Goal: Task Accomplishment & Management: Manage account settings

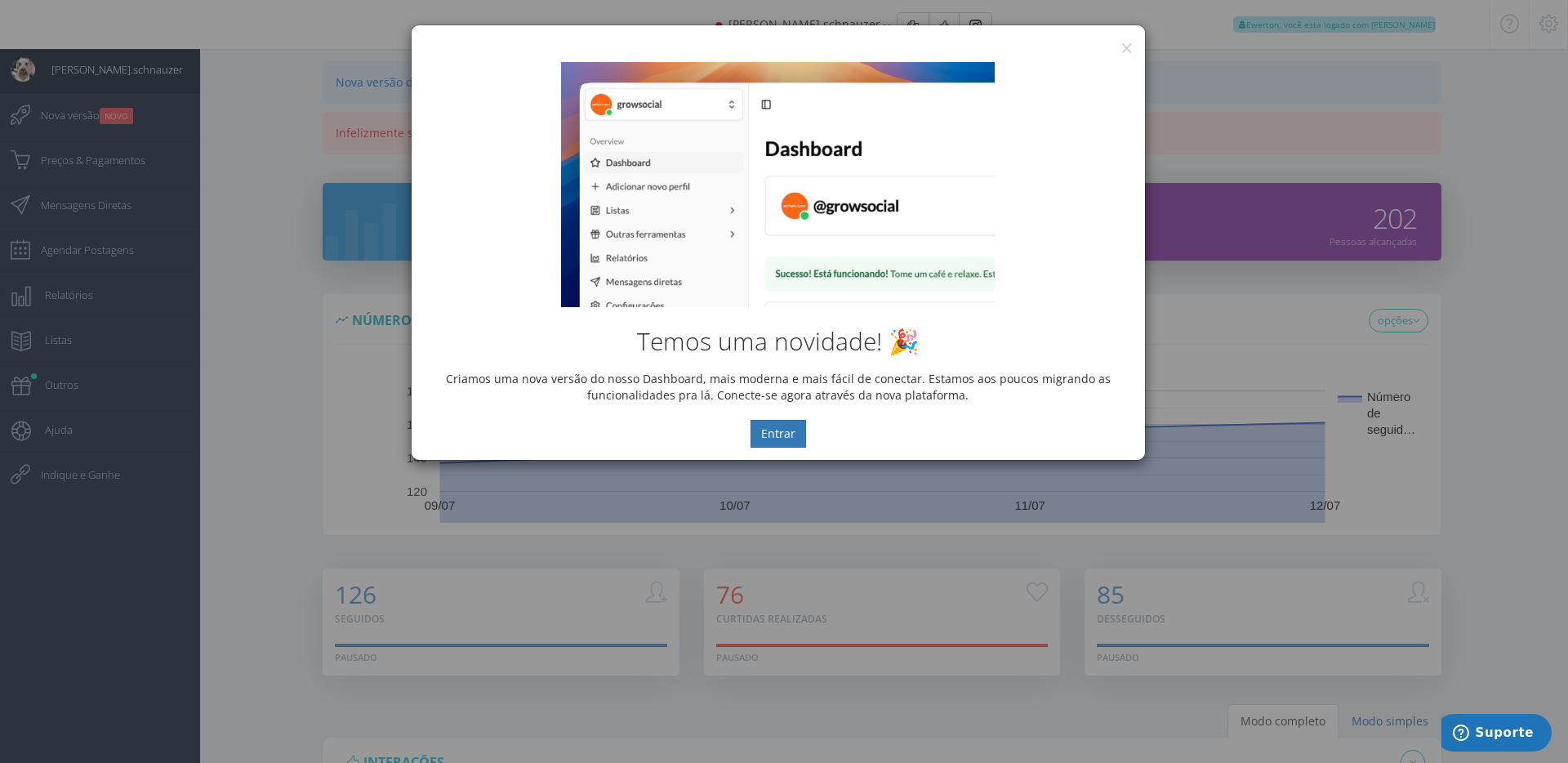
click at [1116, 50] on div "Temos uma novidade! 🎉 Criamos uma nova versão do nosso Dashboard, mais moderna …" at bounding box center [778, 255] width 733 height 410
click at [1117, 45] on div "× IG Grow Social" at bounding box center [778, 37] width 733 height 24
click at [1127, 47] on button "×" at bounding box center [1126, 48] width 12 height 22
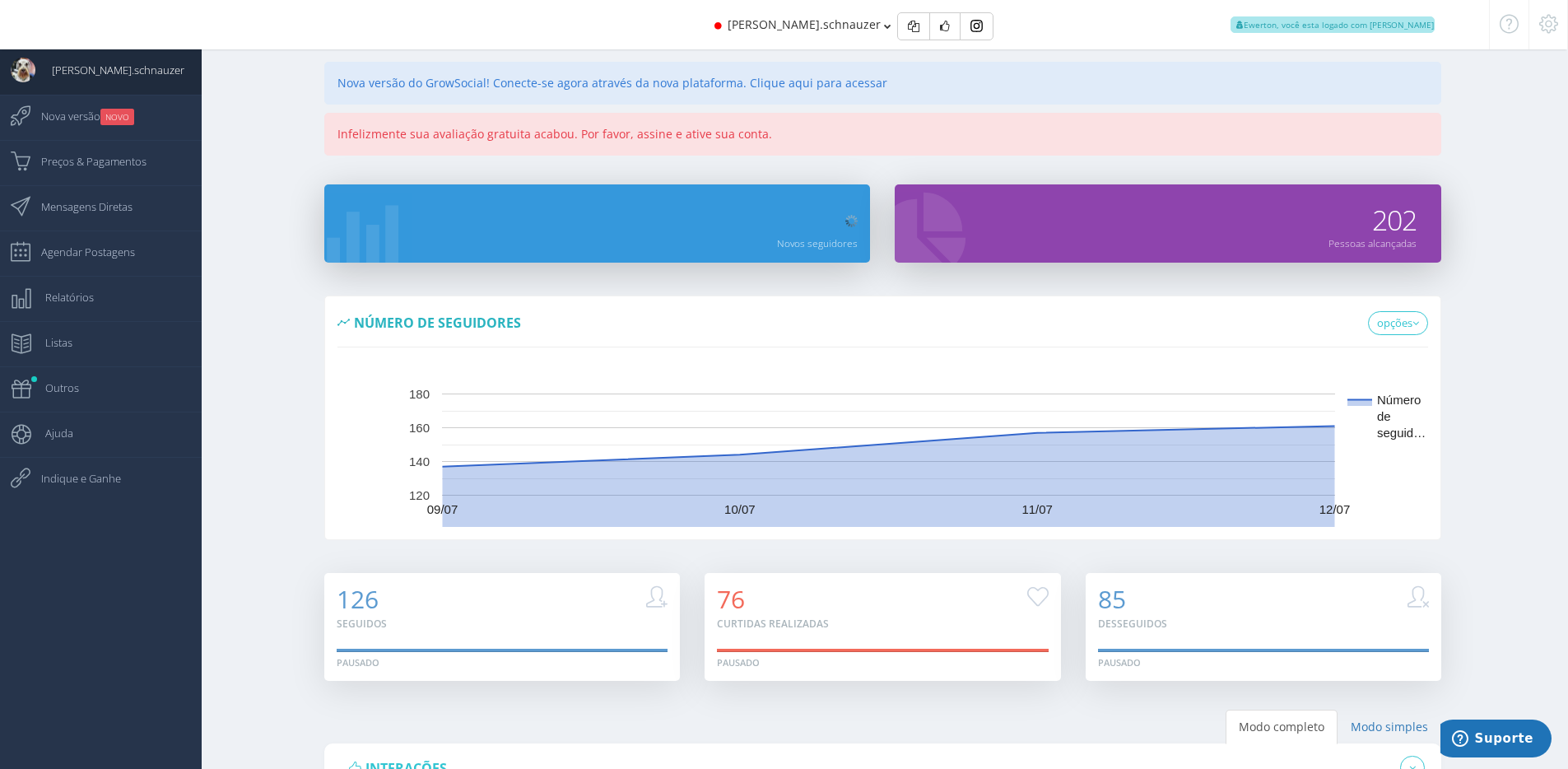
click at [582, 24] on div "steve.schnauzer Ewerton, você esta logado com Suporte" at bounding box center [784, 24] width 1321 height 50
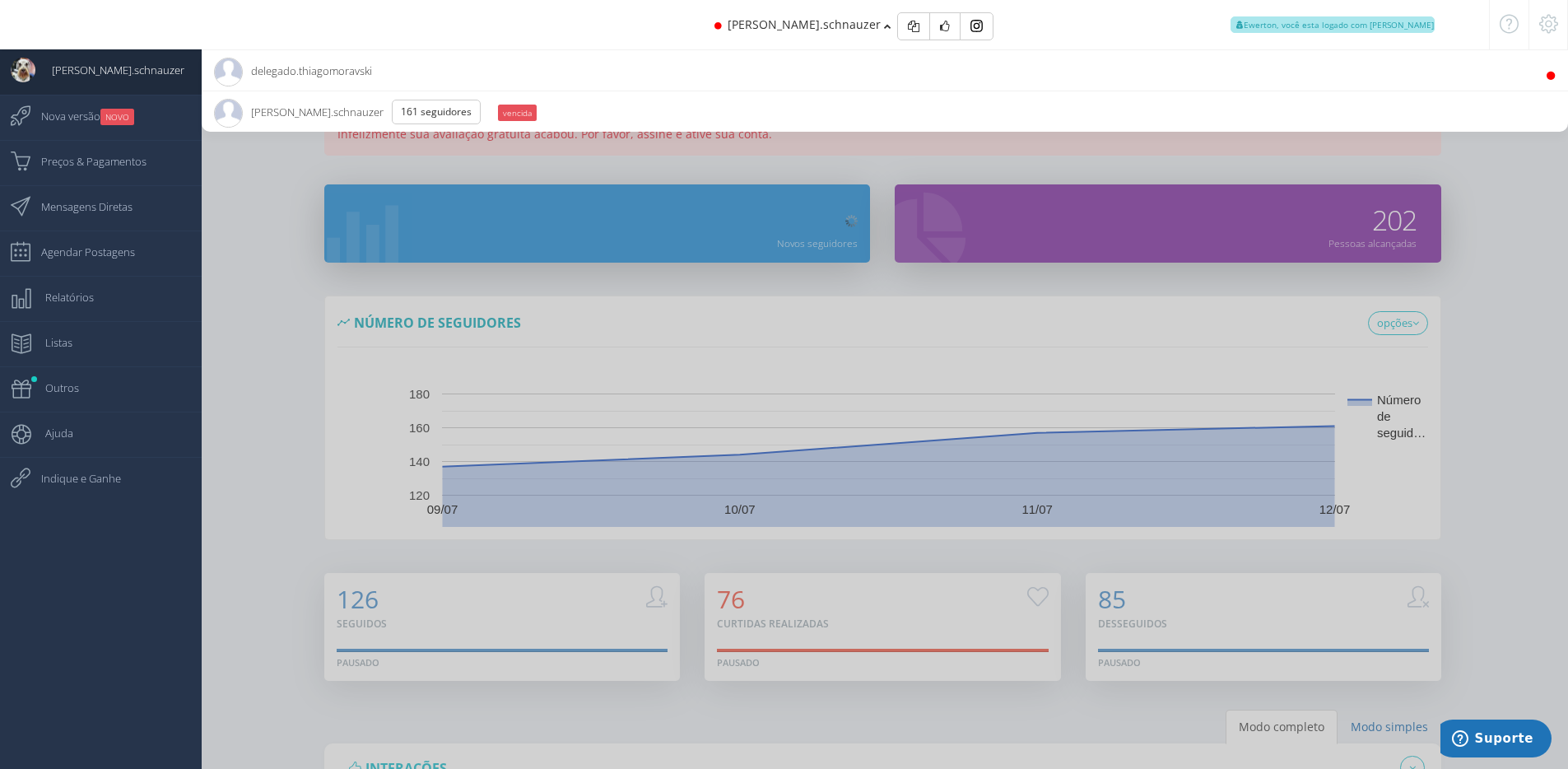
click at [520, 66] on li "delegado.thiagomoravski" at bounding box center [885, 70] width 1366 height 41
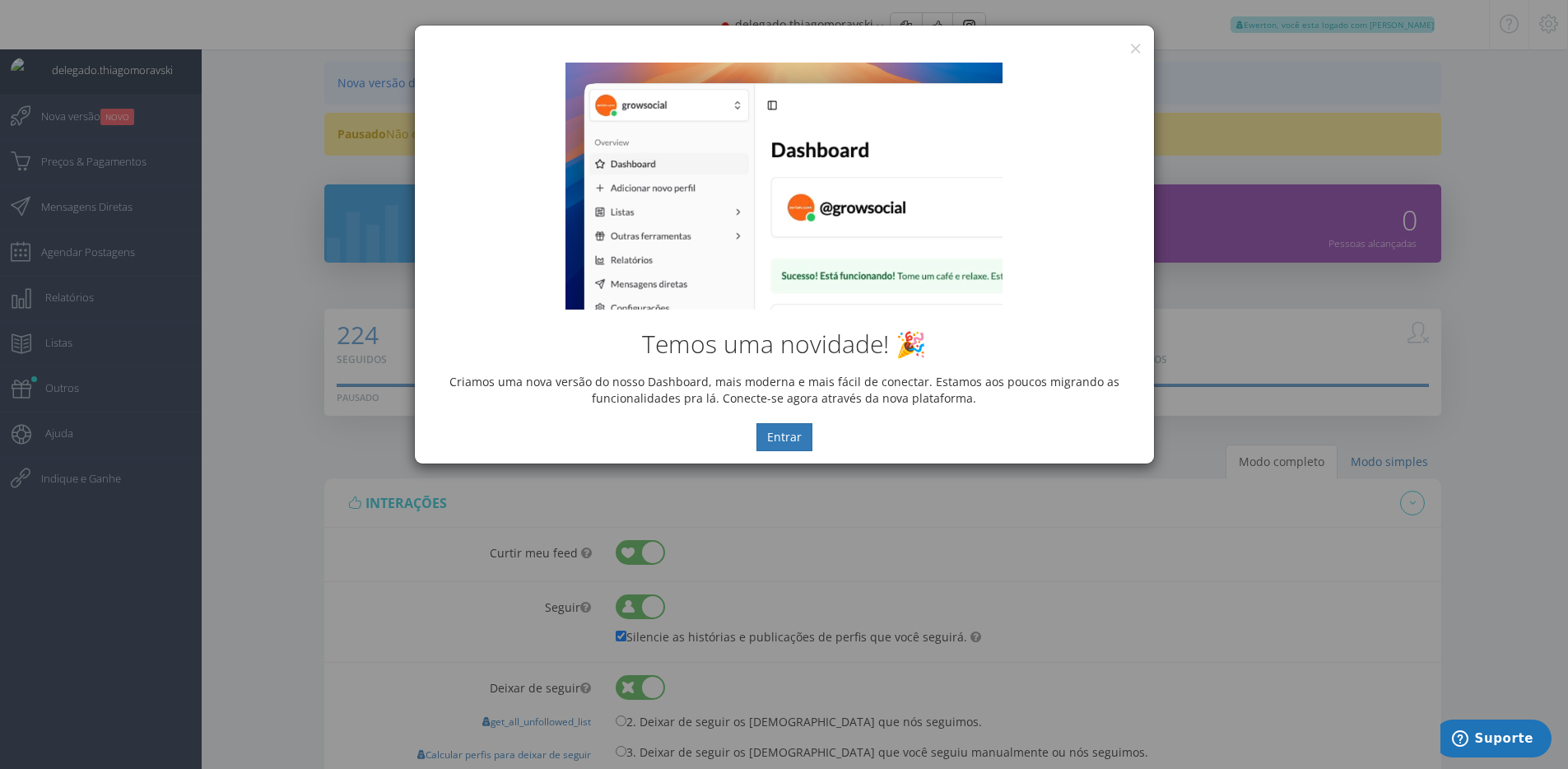
click at [1139, 51] on div "Temos uma novidade! 🎉 Criamos uma nova versão do nosso Dashboard, mais moderna …" at bounding box center [784, 257] width 739 height 413
click at [1131, 45] on button "×" at bounding box center [1134, 49] width 12 height 22
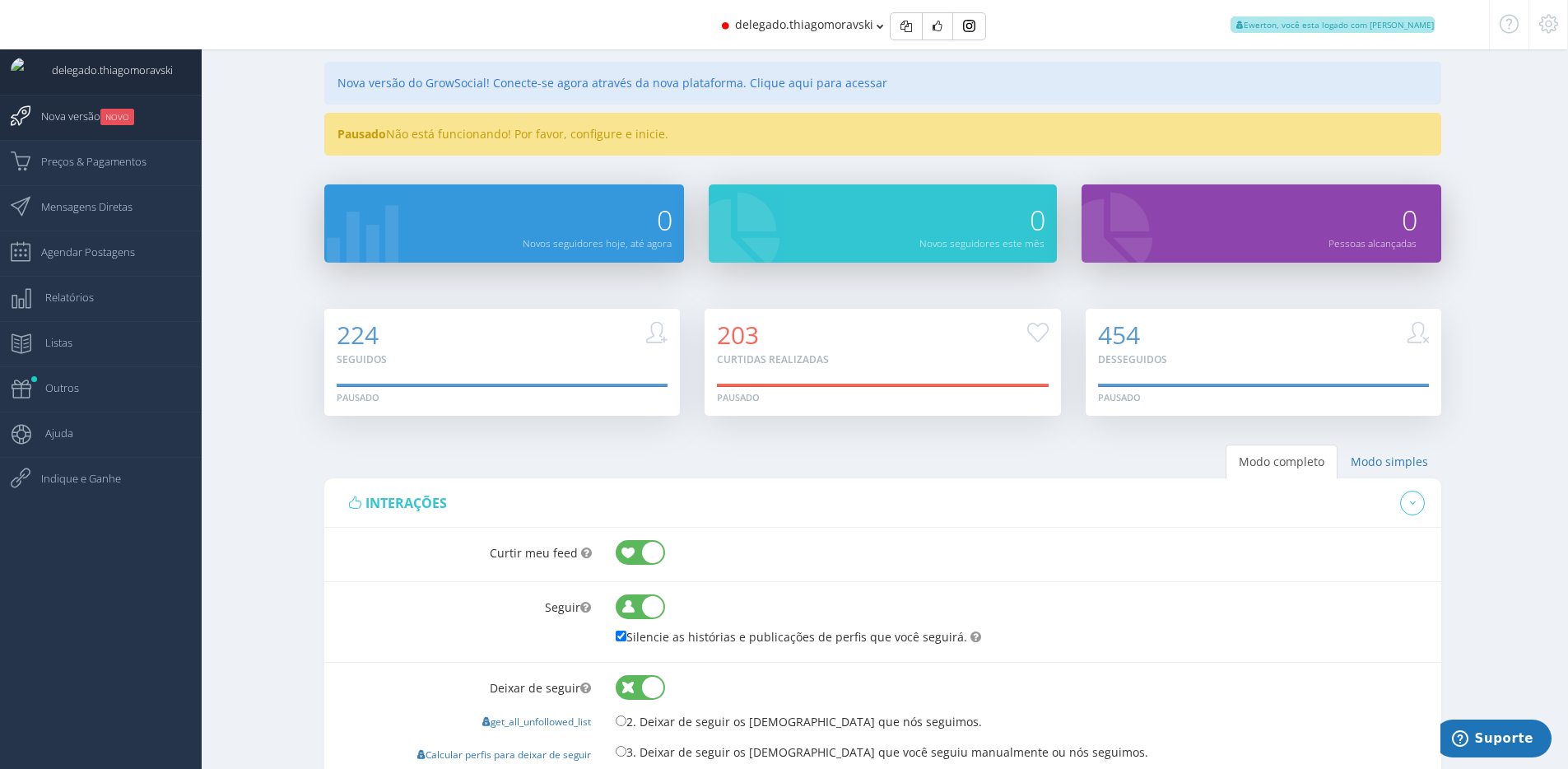
click at [107, 116] on small "NOVO" at bounding box center [117, 117] width 34 height 17
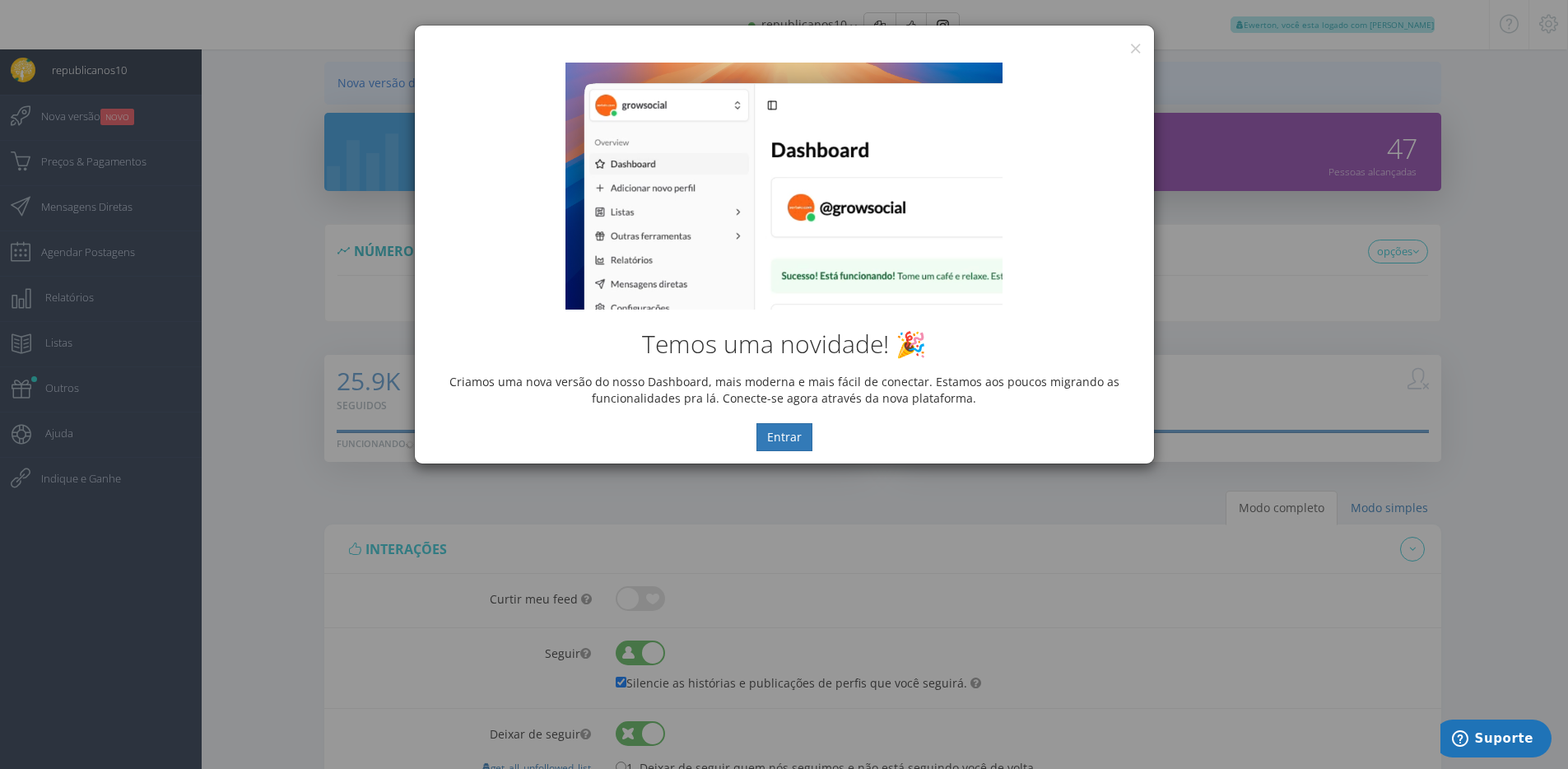
click at [1128, 50] on div "Temos uma novidade! 🎉 Criamos uma nova versão do nosso Dashboard, mais moderna …" at bounding box center [784, 257] width 739 height 413
click at [1132, 50] on div "Temos uma novidade! 🎉 Criamos uma nova versão do nosso Dashboard, mais moderna …" at bounding box center [784, 257] width 739 height 413
click at [1135, 48] on button "×" at bounding box center [1134, 49] width 12 height 22
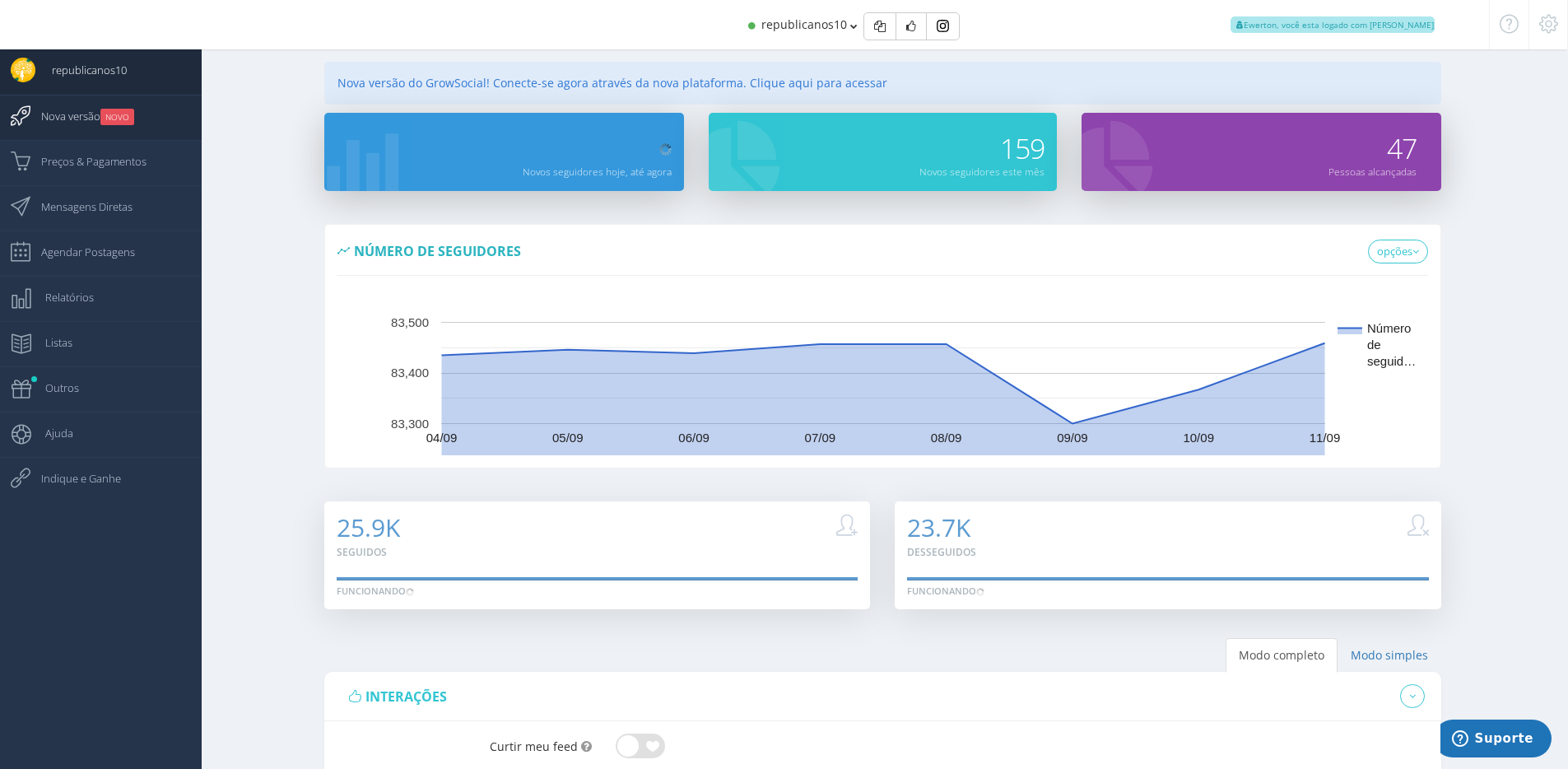
click at [107, 114] on small "NOVO" at bounding box center [117, 117] width 34 height 17
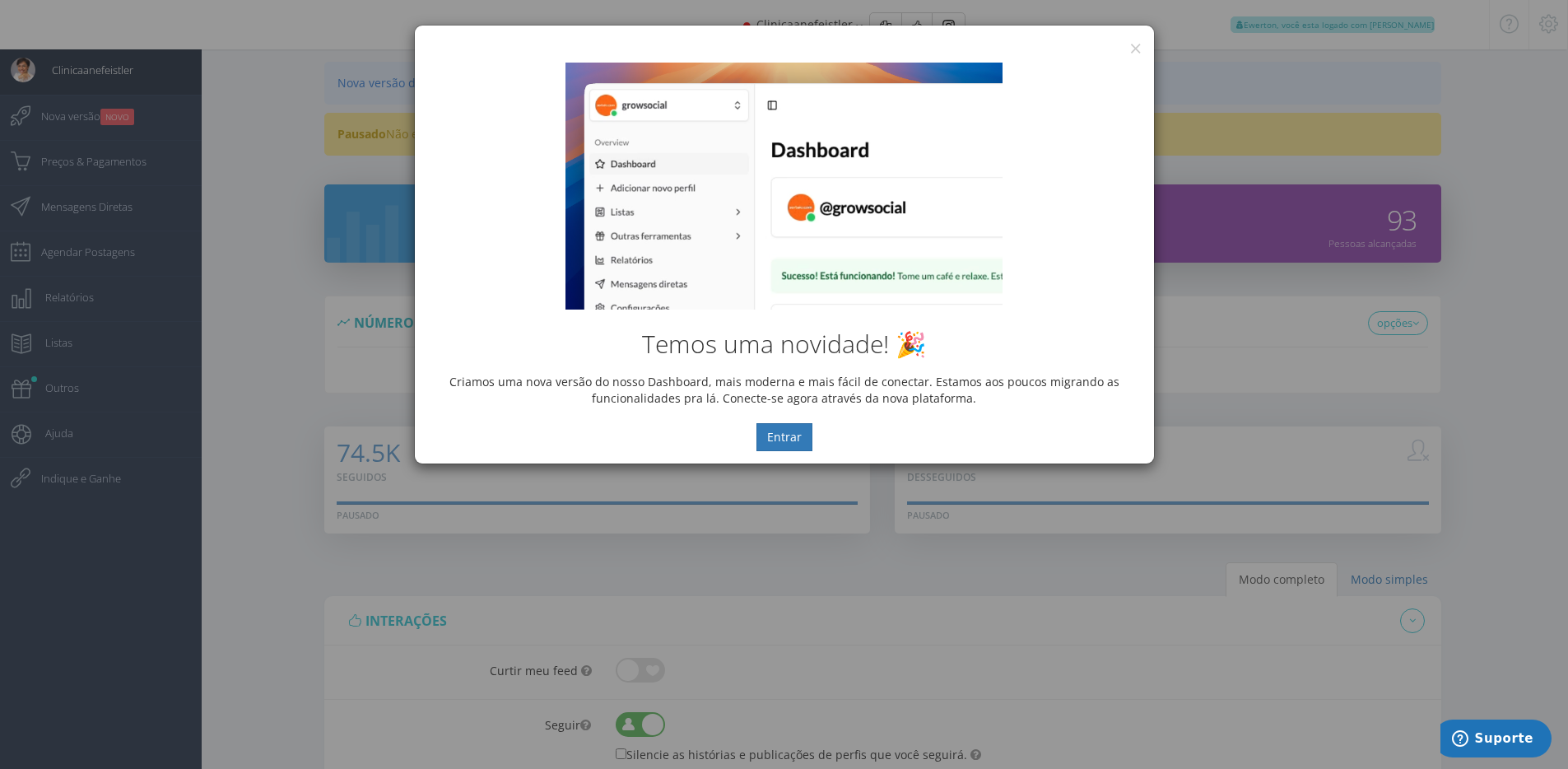
click at [1139, 51] on div "Temos uma novidade! 🎉 Criamos uma nova versão do nosso Dashboard, mais moderna …" at bounding box center [784, 257] width 739 height 413
click at [1133, 45] on button "×" at bounding box center [1134, 49] width 12 height 22
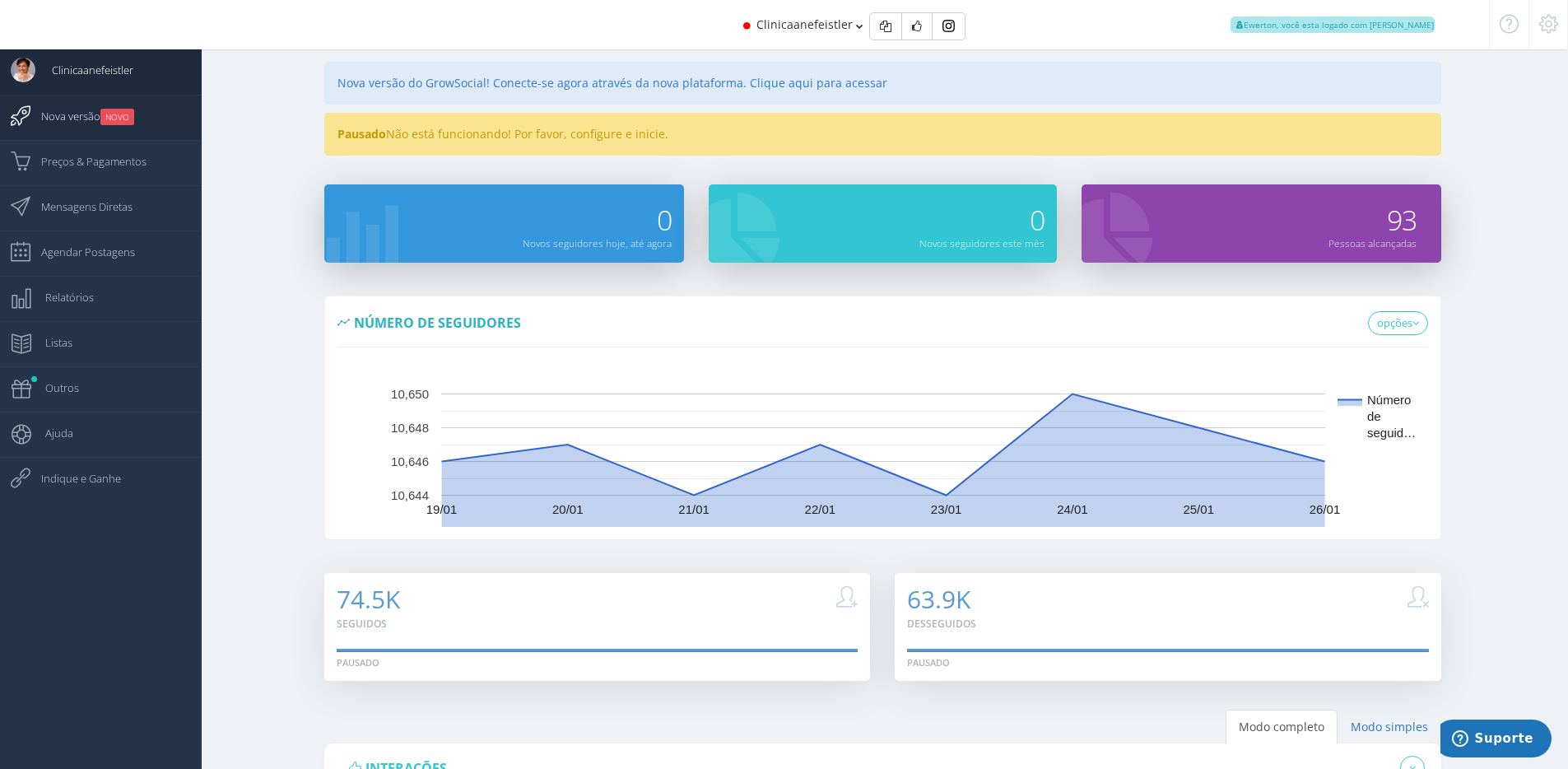
click at [45, 114] on span "Nova versão NOVO" at bounding box center [78, 116] width 109 height 41
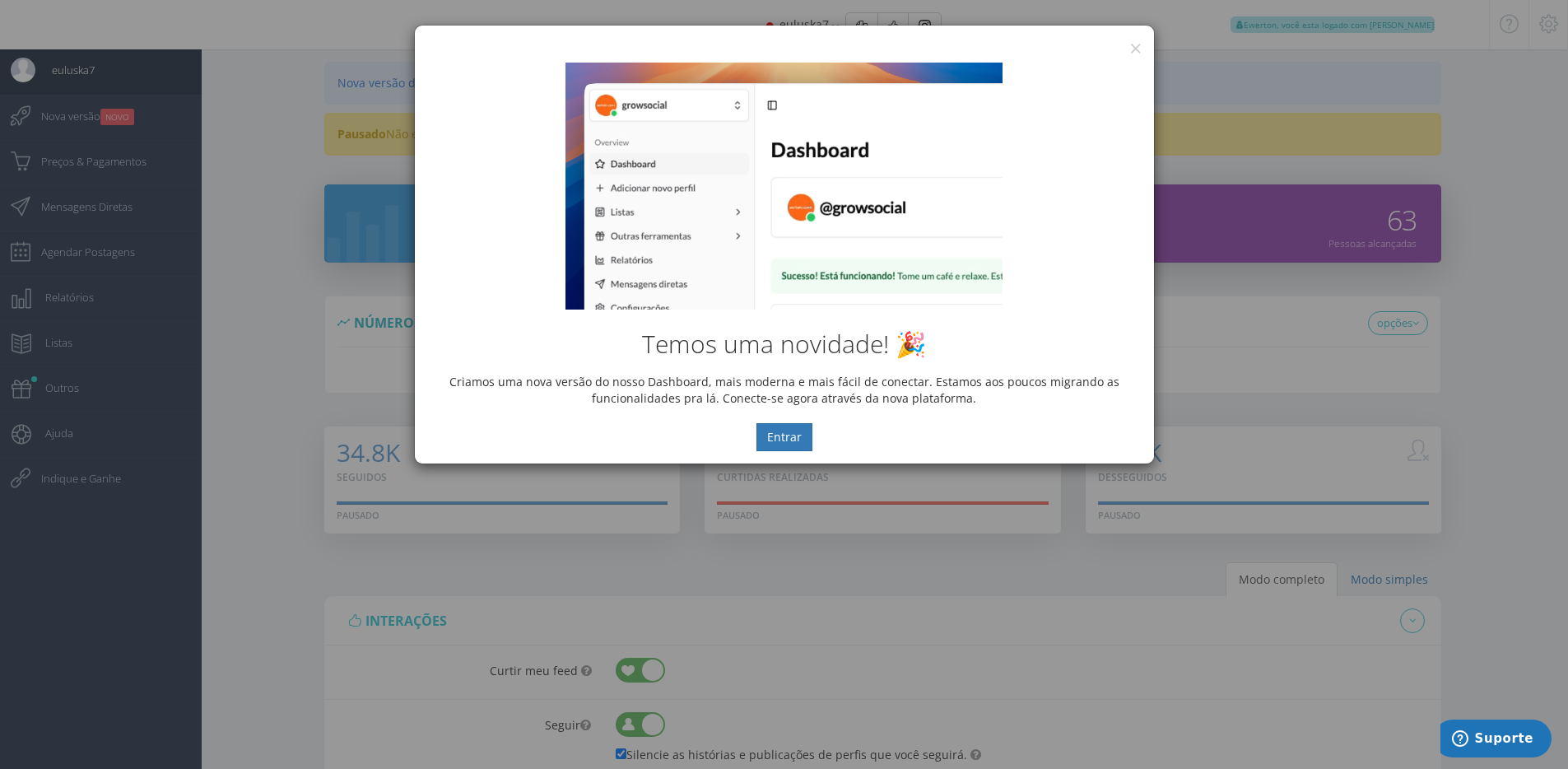
click at [1141, 50] on div "Temos uma novidade! 🎉 Criamos uma nova versão do nosso Dashboard, mais moderna …" at bounding box center [784, 257] width 739 height 413
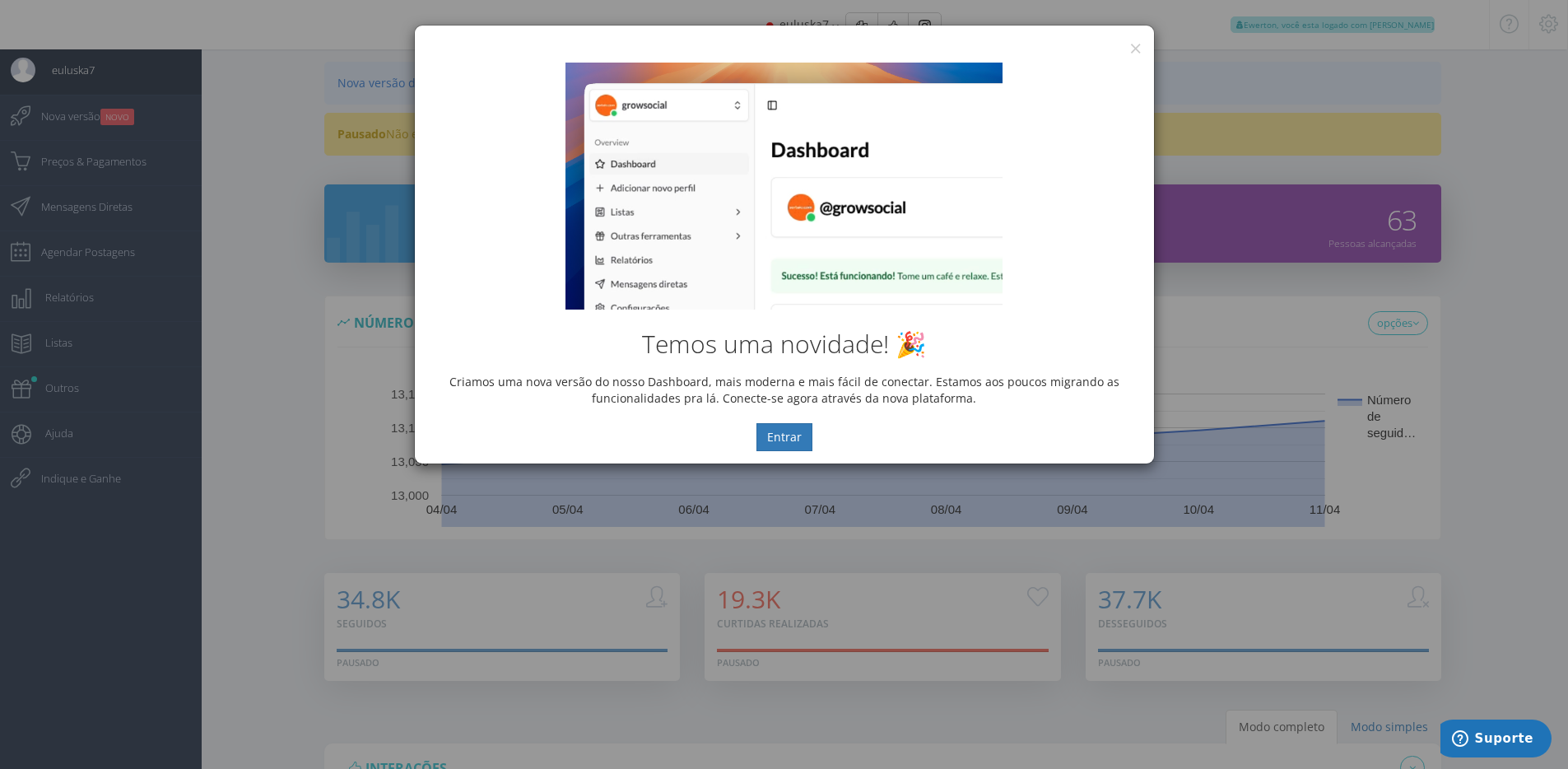
click at [1141, 50] on div "Temos uma novidade! 🎉 Criamos uma nova versão do nosso Dashboard, mais moderna …" at bounding box center [784, 257] width 739 height 413
click at [1133, 49] on button "×" at bounding box center [1134, 49] width 12 height 22
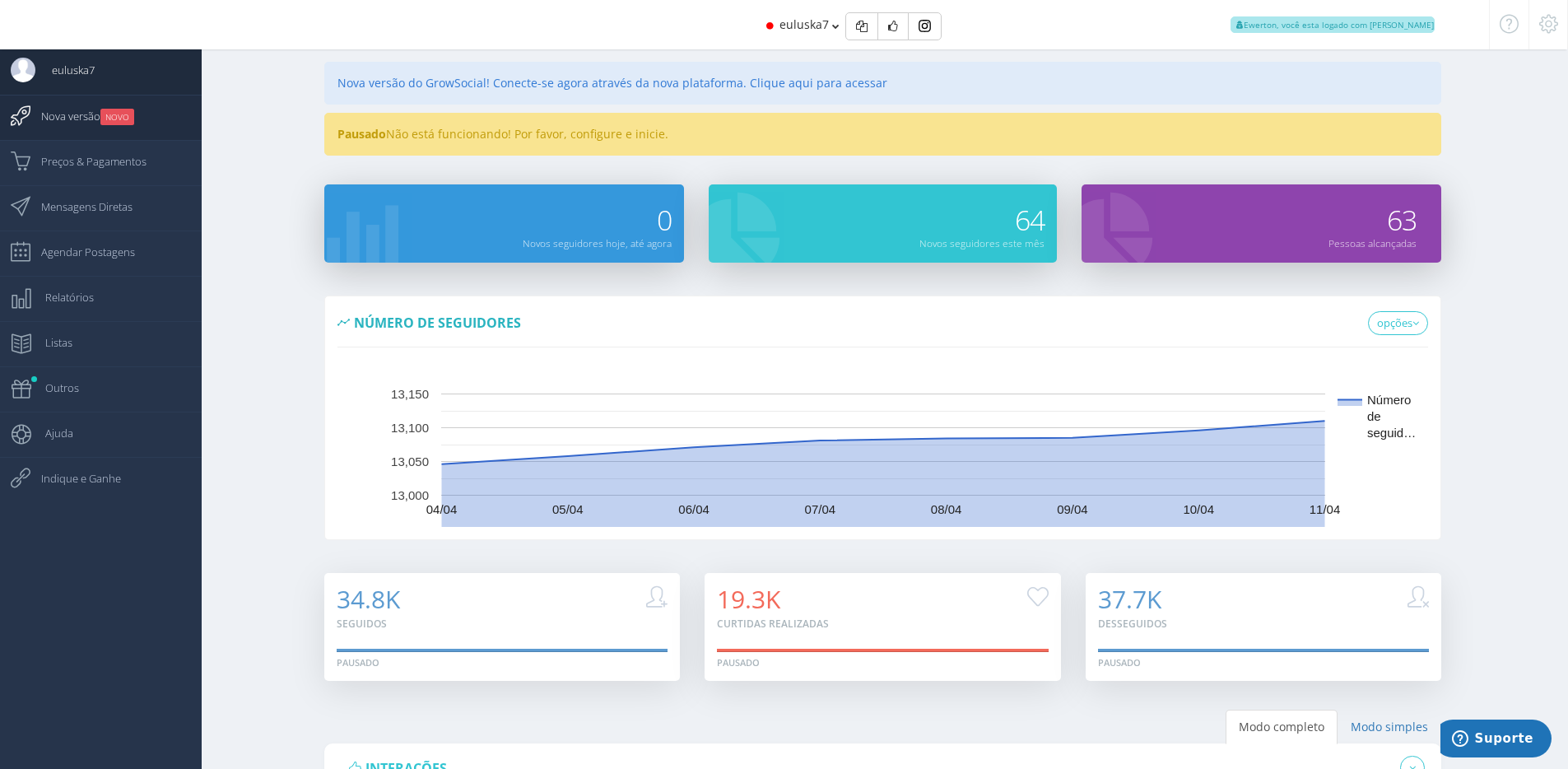
click at [137, 116] on link "Nova versão NOVO" at bounding box center [101, 117] width 202 height 45
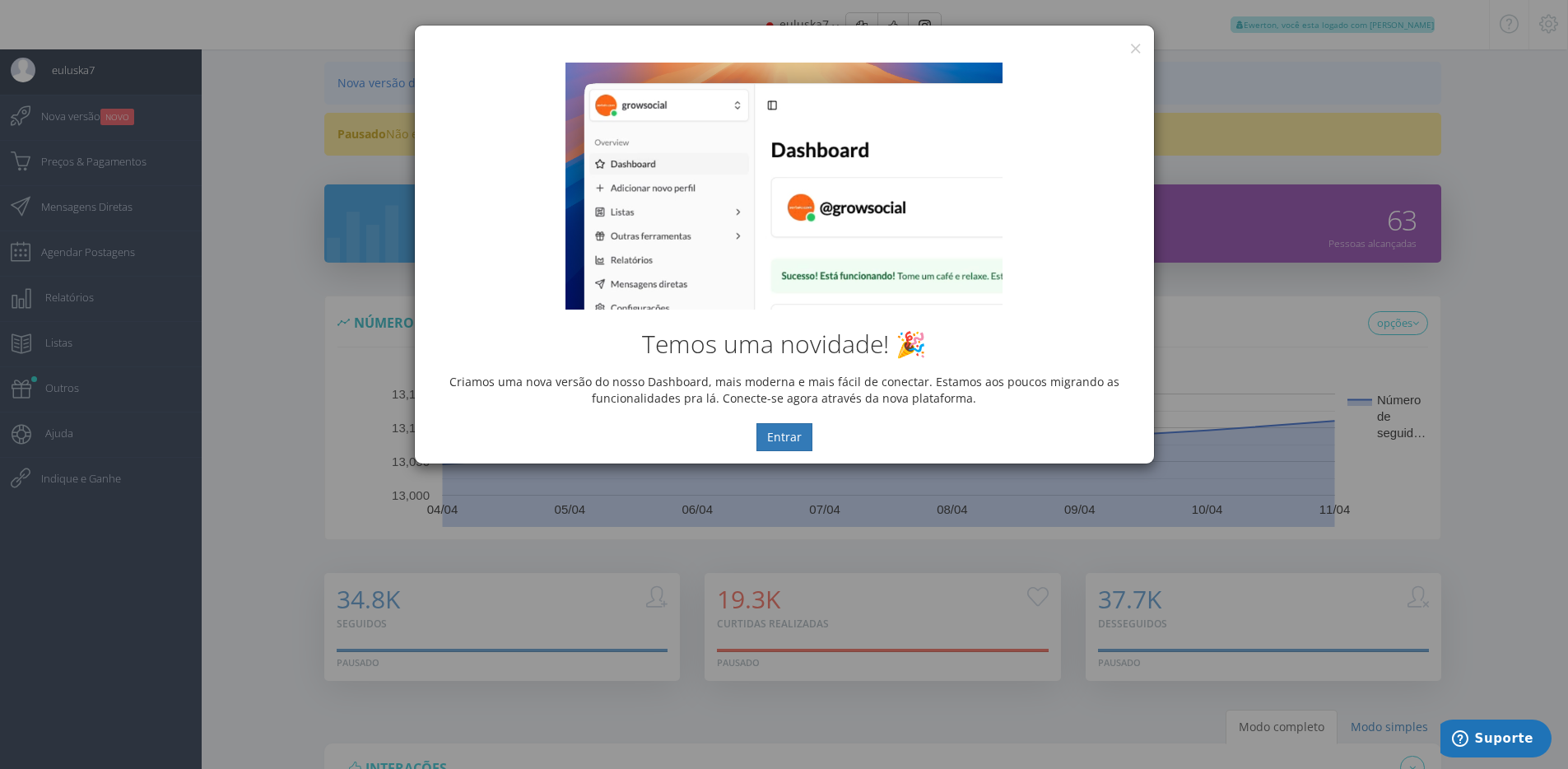
click at [1138, 53] on div "Temos uma novidade! 🎉 Criamos uma nova versão do nosso Dashboard, mais moderna …" at bounding box center [784, 257] width 739 height 413
click at [1136, 47] on button "×" at bounding box center [1134, 49] width 12 height 22
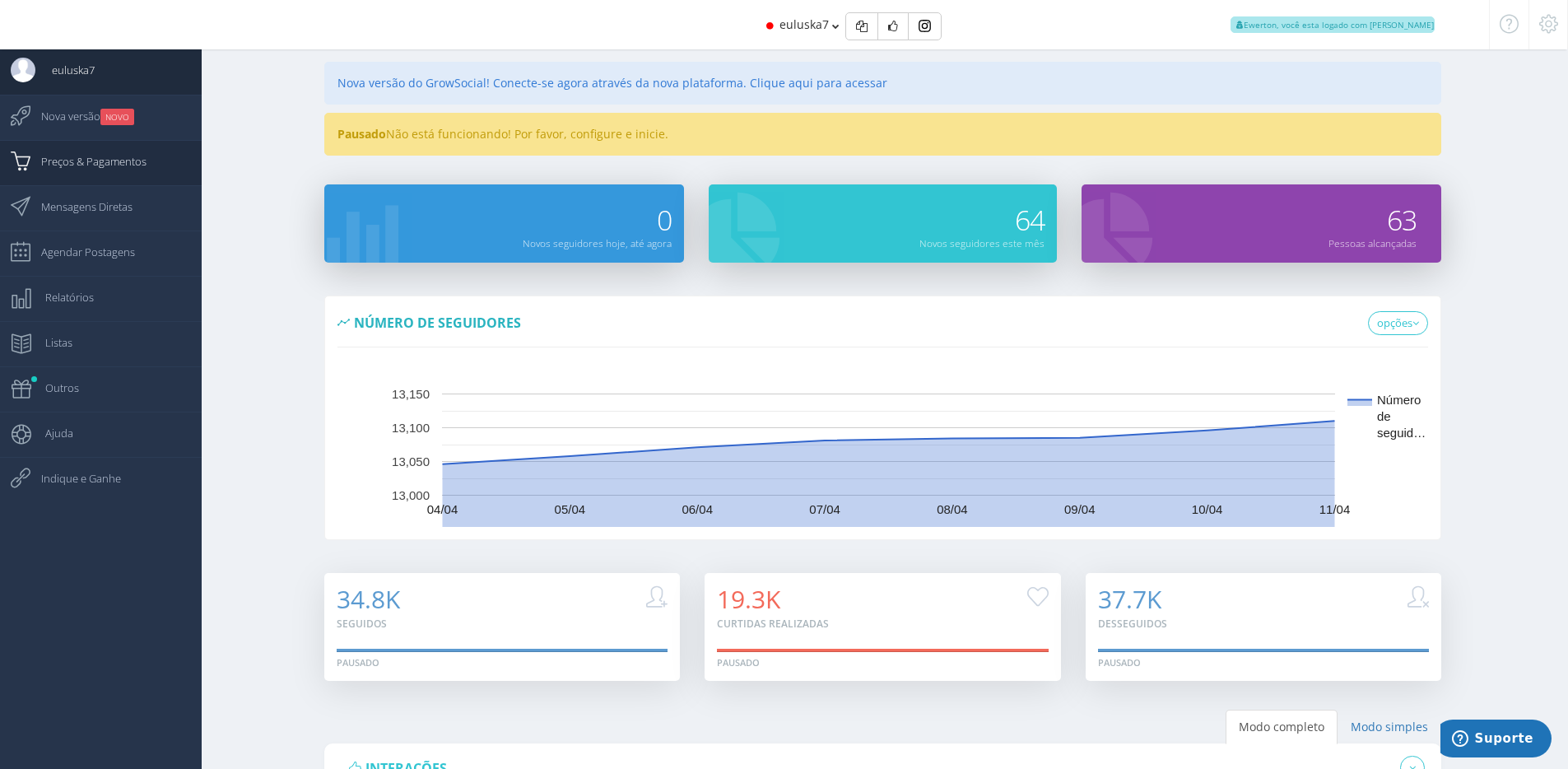
click at [116, 154] on span "Preços & Pagamentos" at bounding box center [85, 162] width 121 height 41
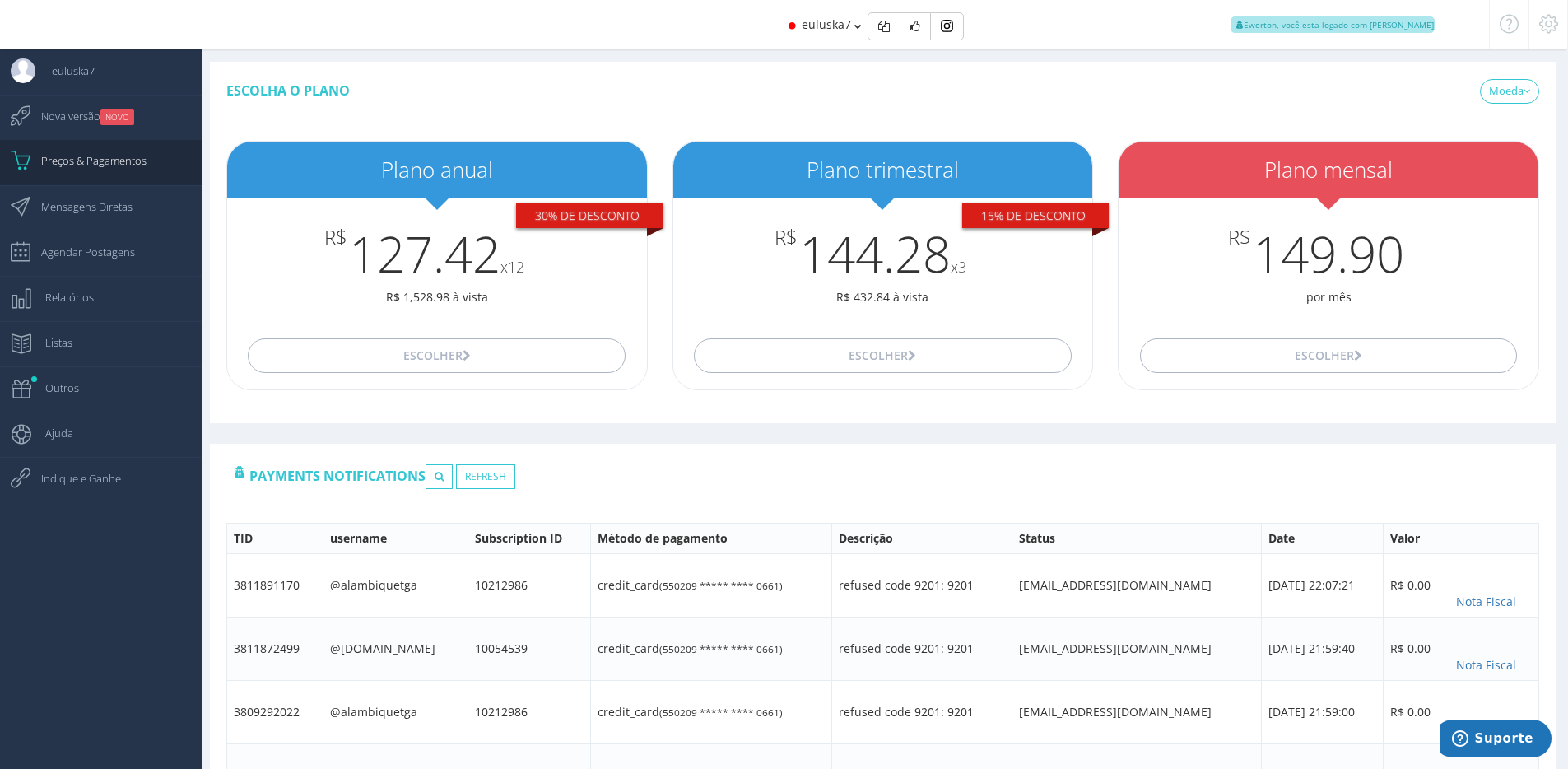
click at [1542, 18] on icon at bounding box center [1548, 23] width 19 height 11
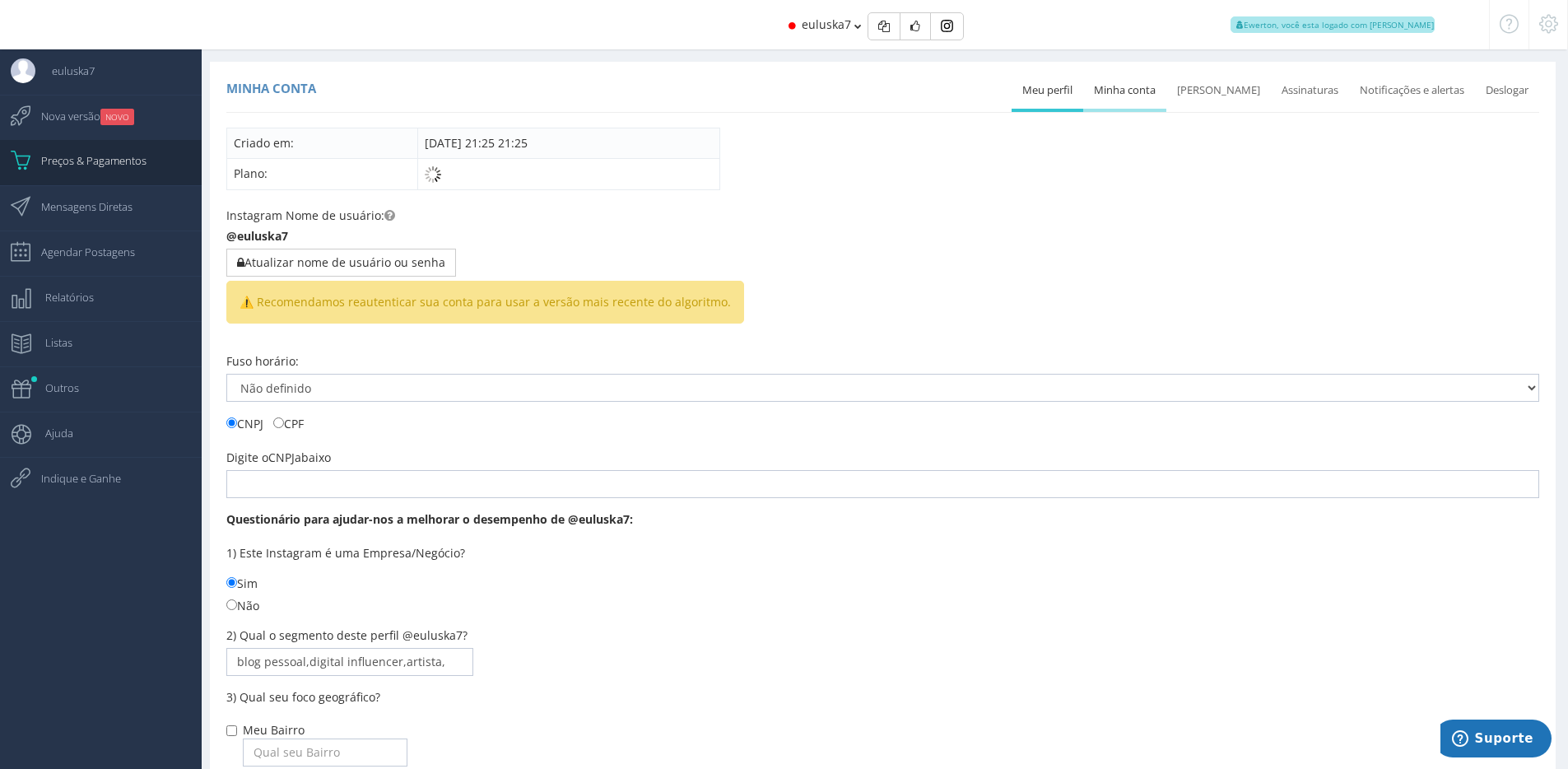
click at [1122, 95] on link "Minha conta" at bounding box center [1124, 91] width 83 height 36
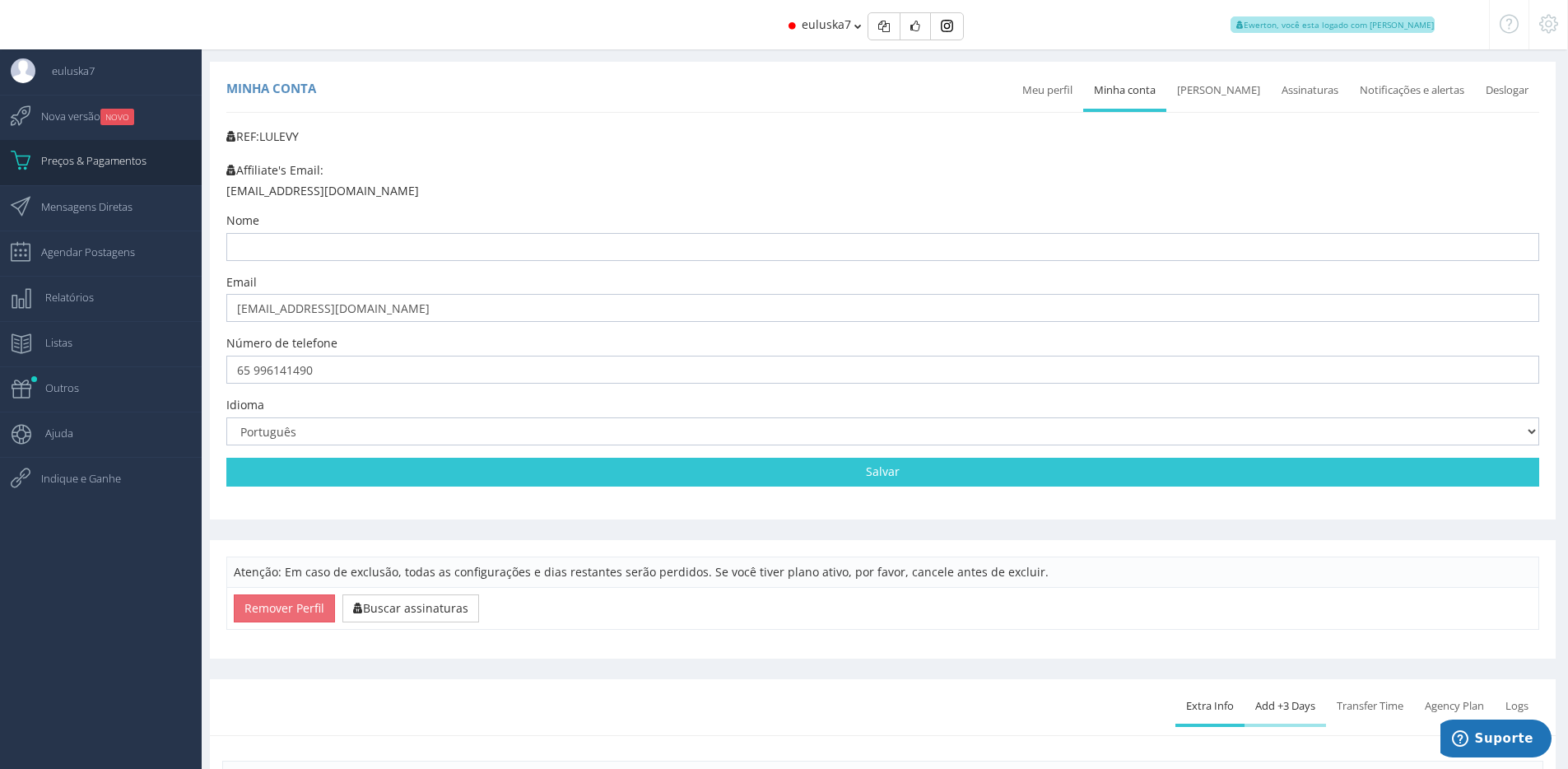
click at [1248, 703] on link "Add +3 Days" at bounding box center [1285, 705] width 81 height 36
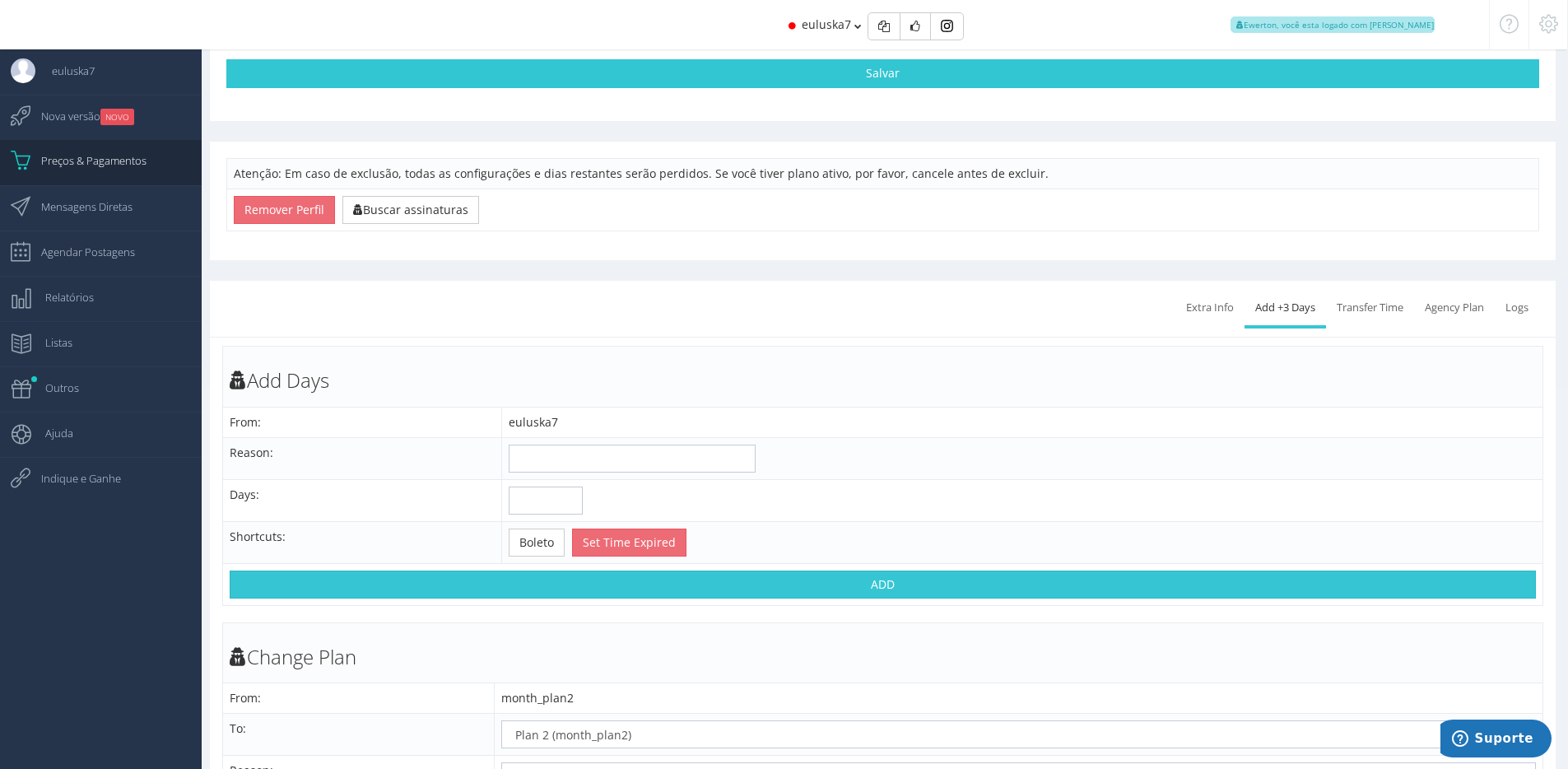
scroll to position [402, 0]
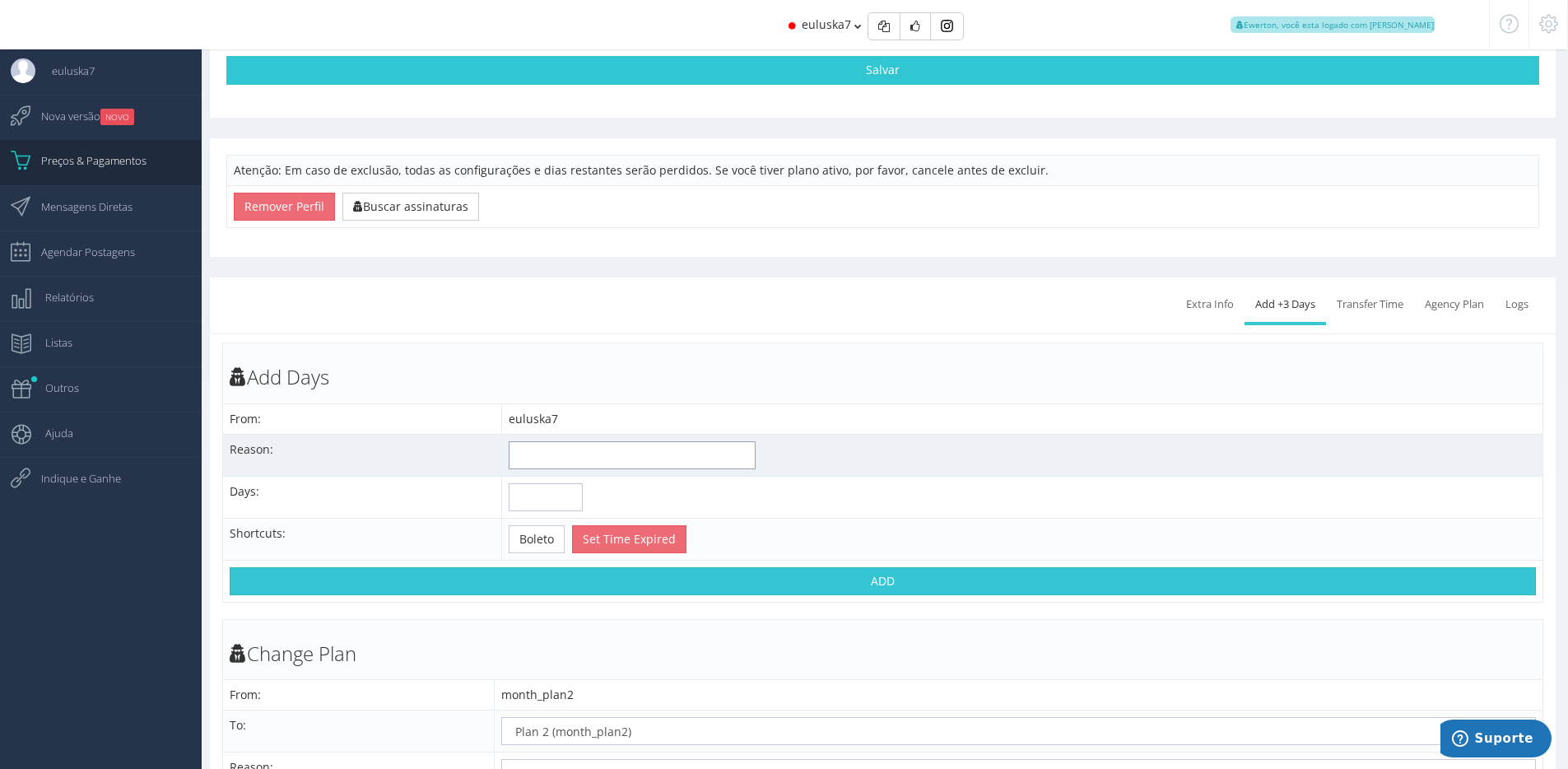
click at [618, 466] on input "text" at bounding box center [632, 455] width 247 height 28
type input "Transferência [PERSON_NAME] de outro perfil"
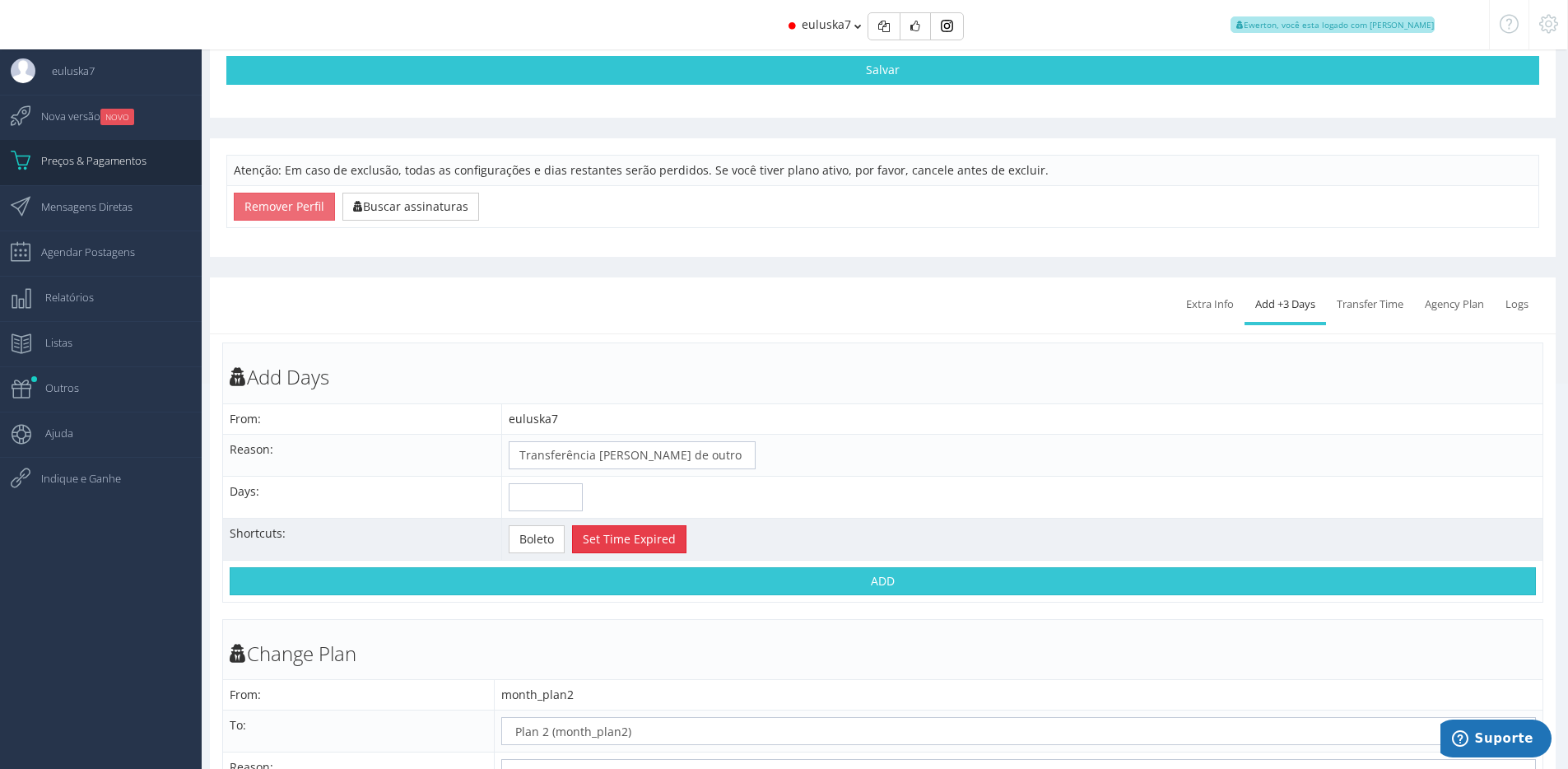
click at [583, 541] on button "Set Time Expired" at bounding box center [629, 539] width 114 height 28
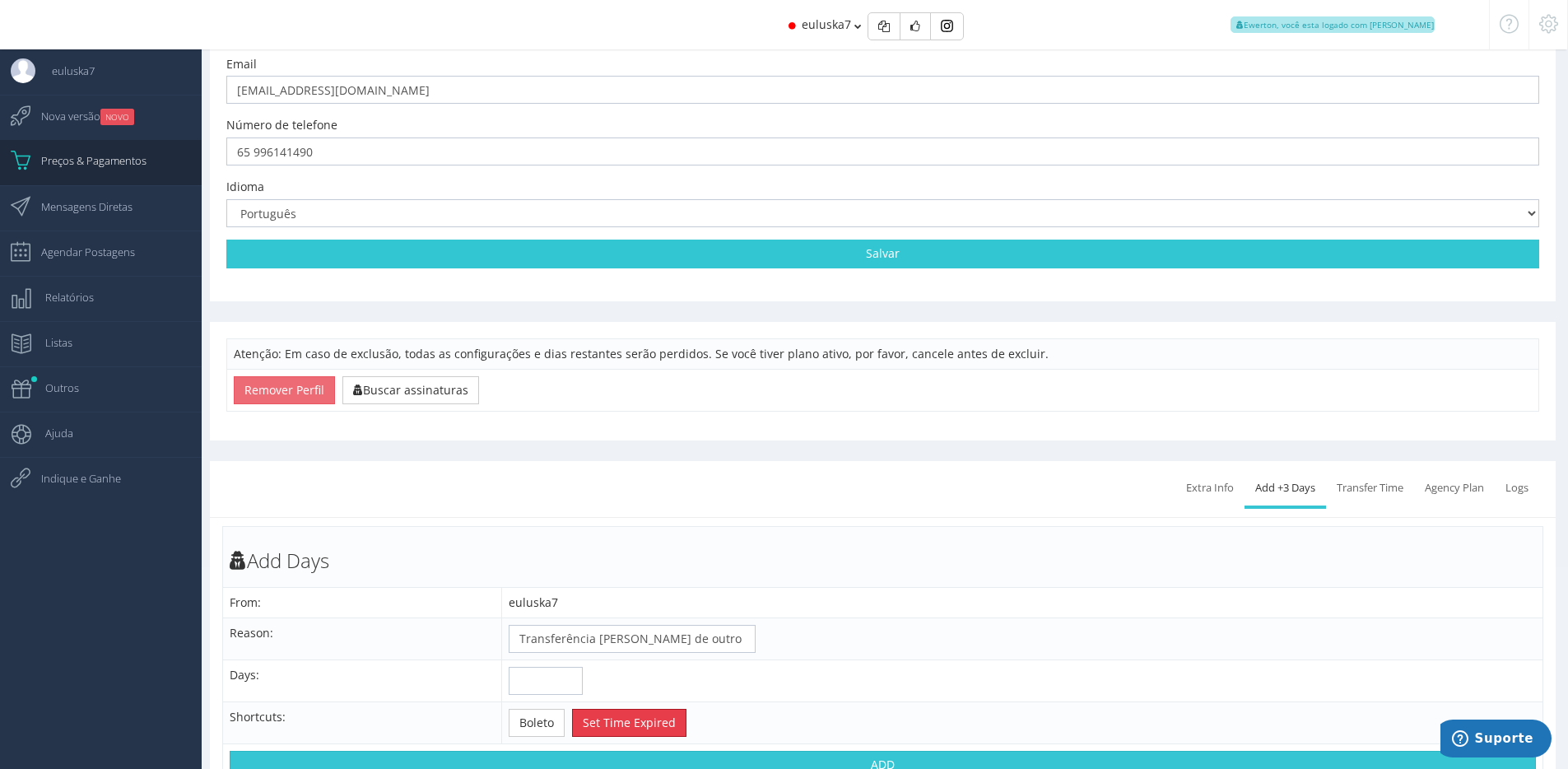
scroll to position [59, 0]
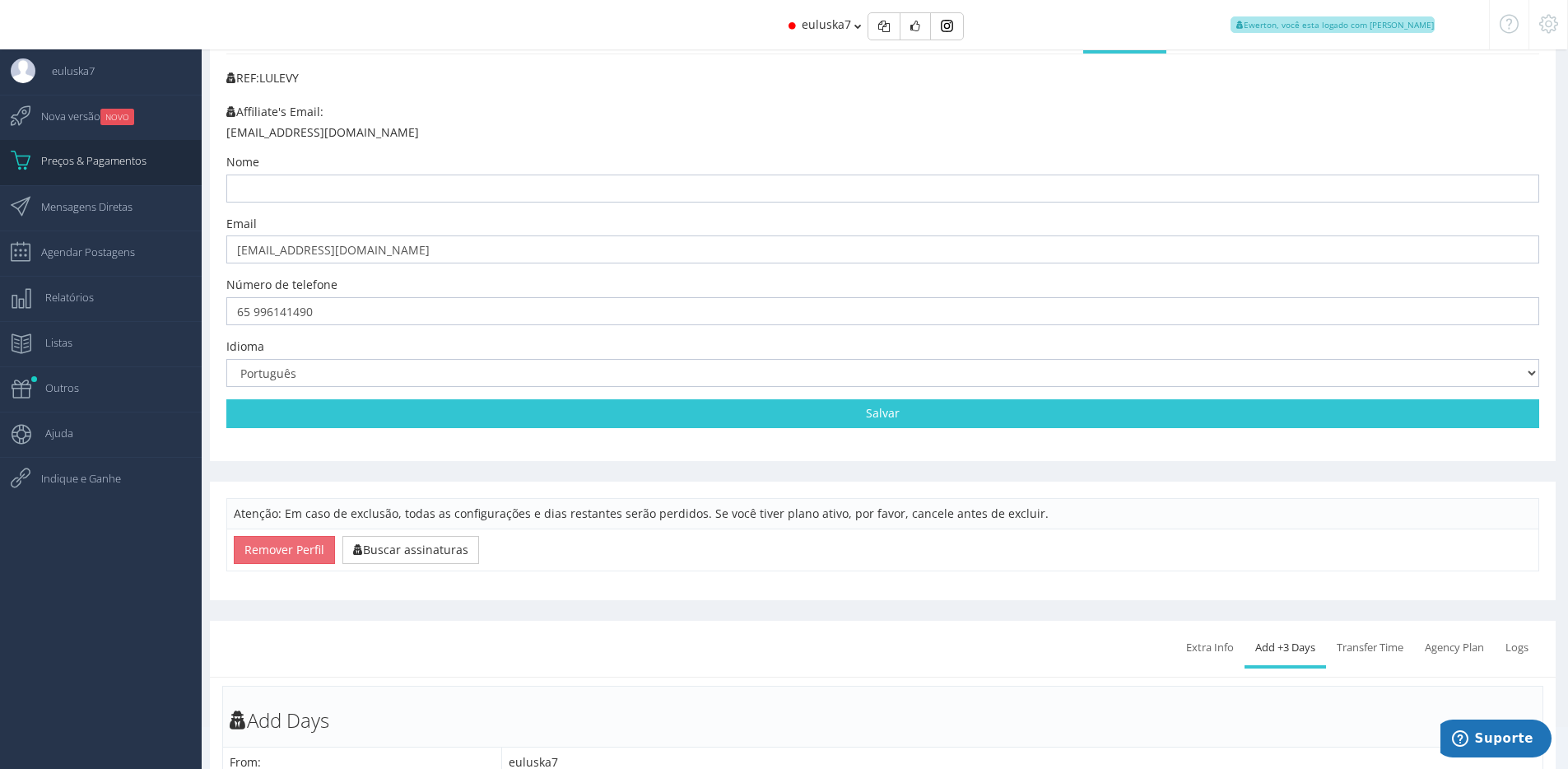
click at [715, 27] on div "euluska7 Ewerton, você esta logado com [PERSON_NAME]" at bounding box center [784, 24] width 1410 height 50
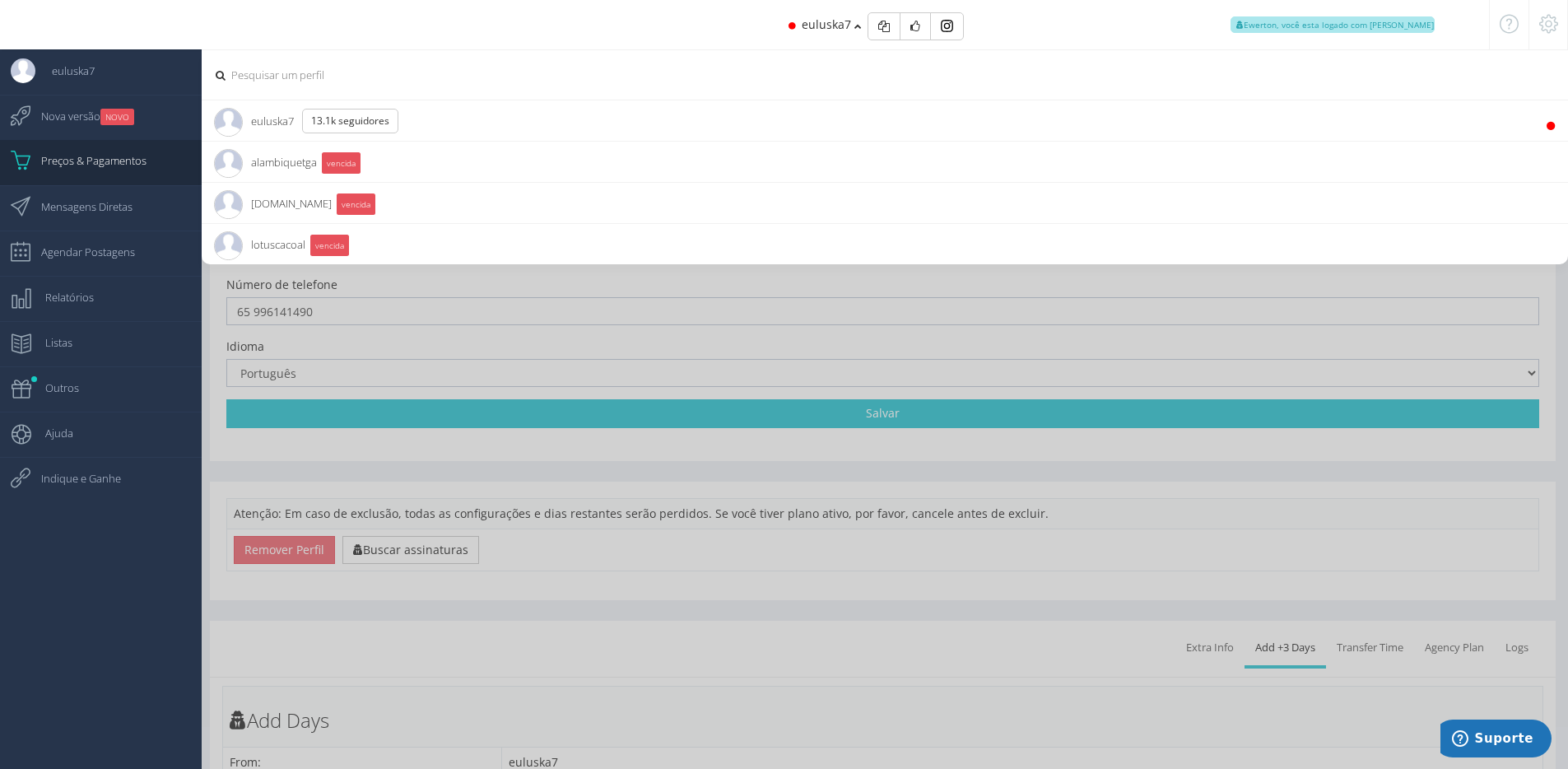
click at [403, 206] on li "[DOMAIN_NAME] 6.3K Seguidores vencida" at bounding box center [885, 203] width 1366 height 41
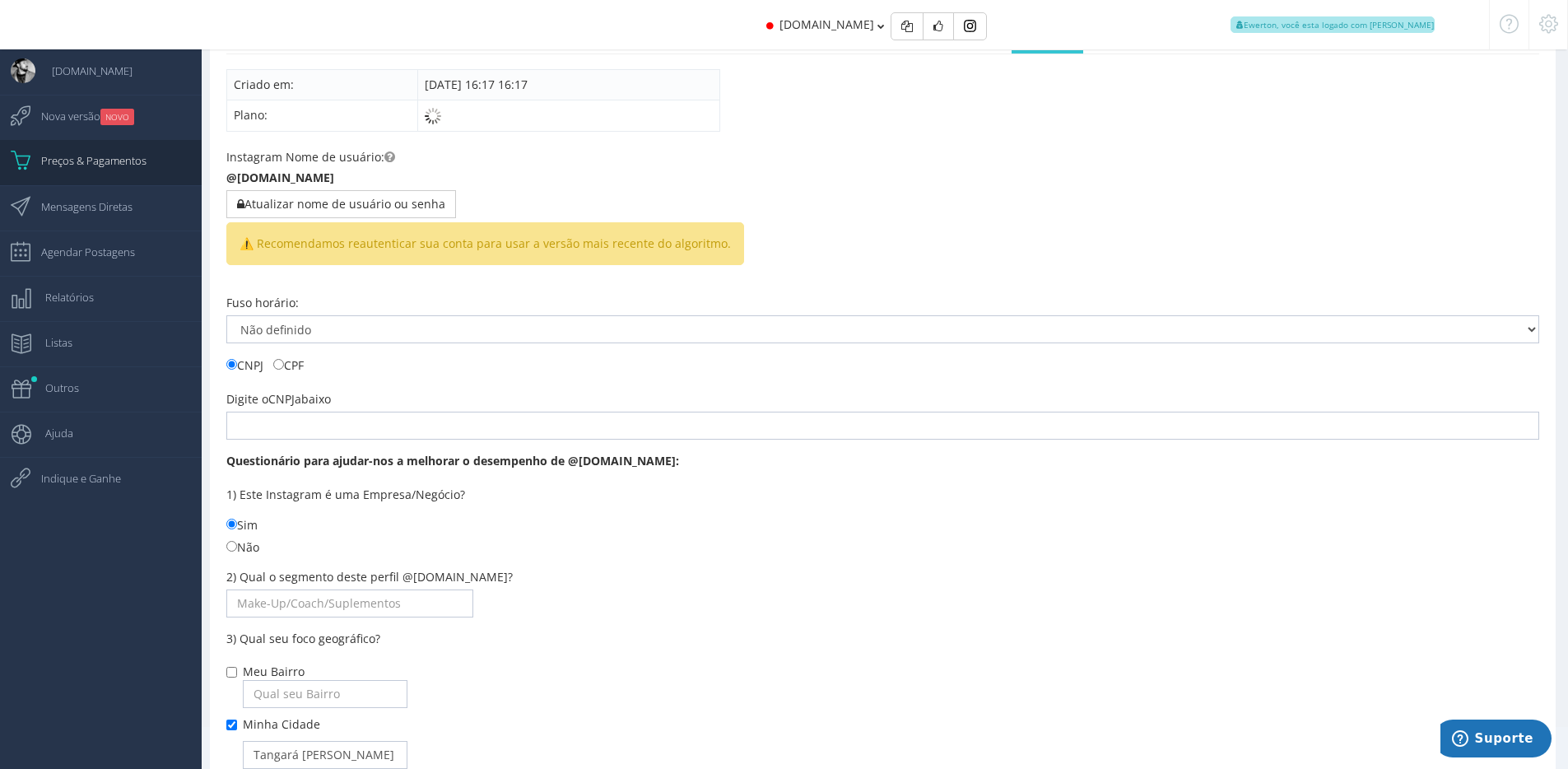
scroll to position [0, 0]
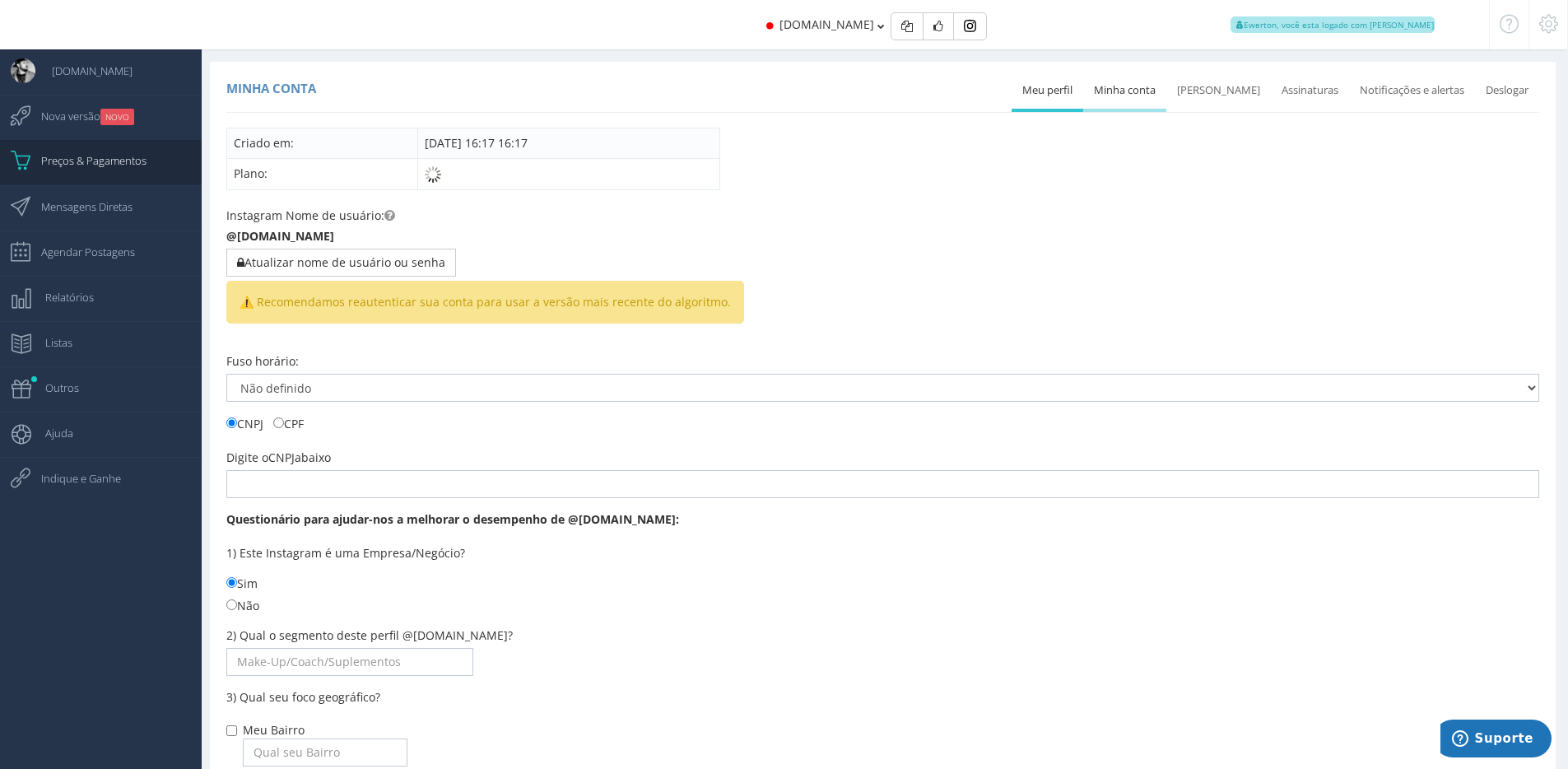
click at [1137, 86] on link "Minha conta" at bounding box center [1124, 91] width 83 height 36
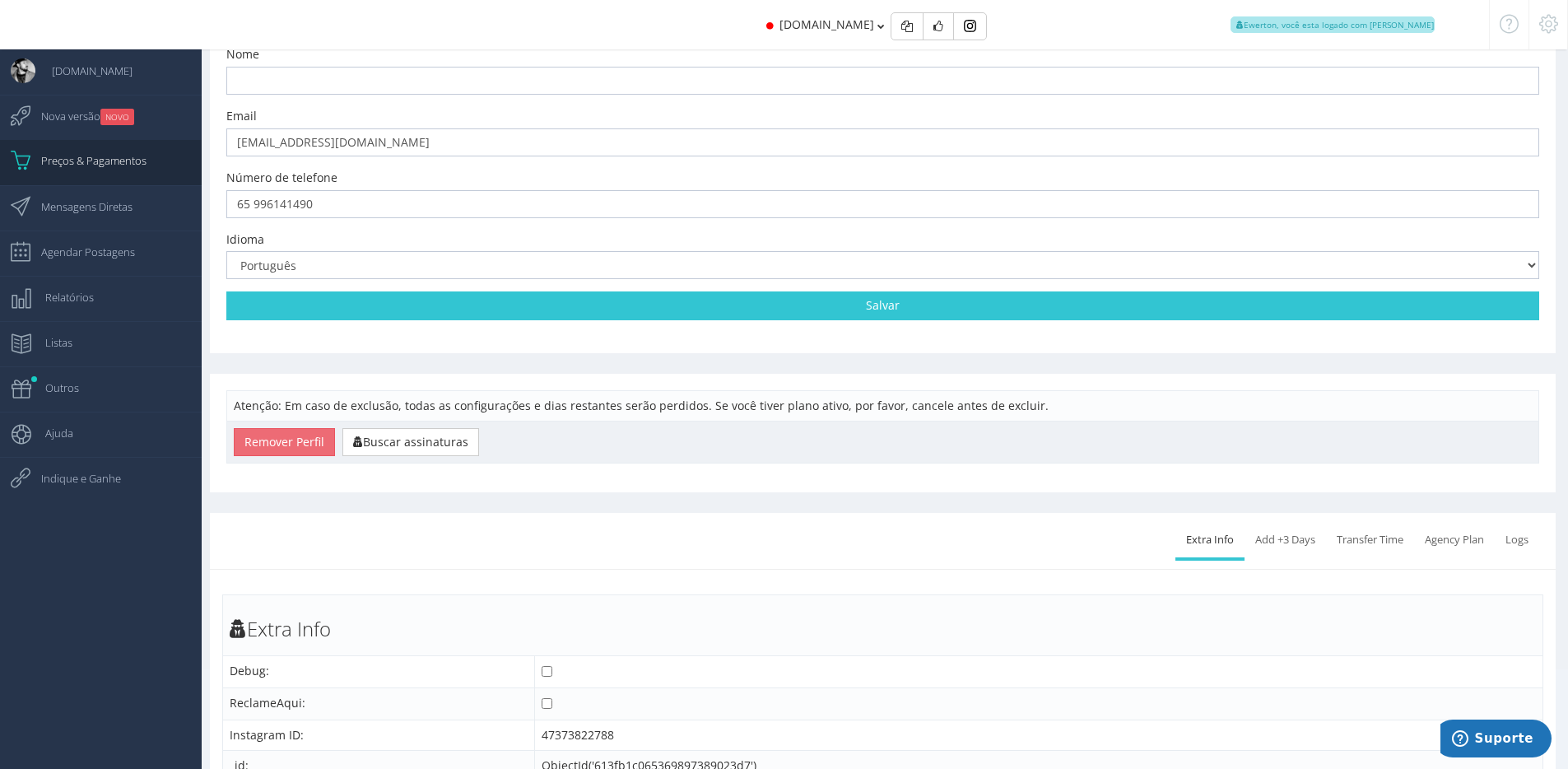
scroll to position [197, 0]
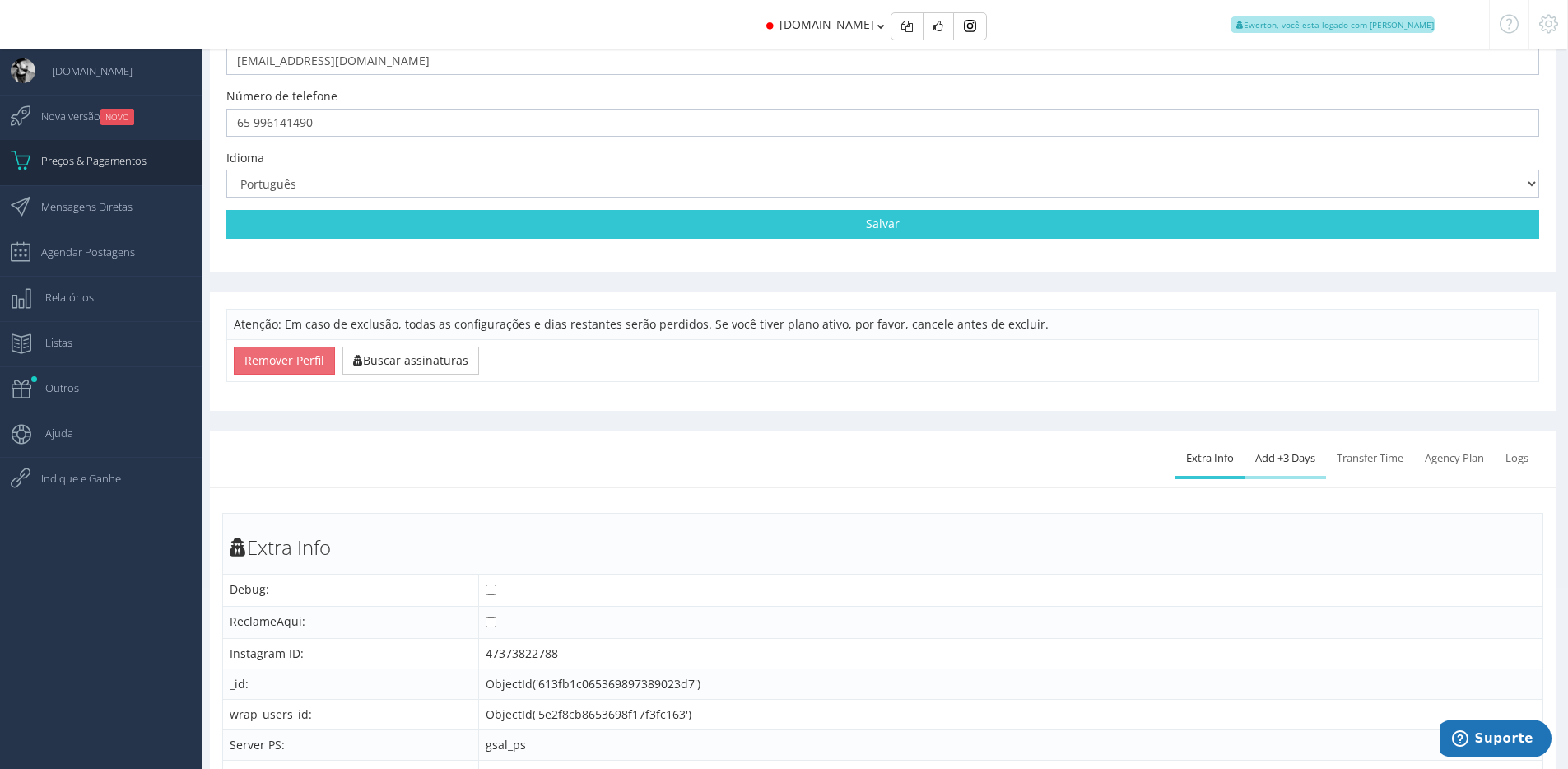
click at [1296, 452] on link "Add +3 Days" at bounding box center [1285, 458] width 81 height 36
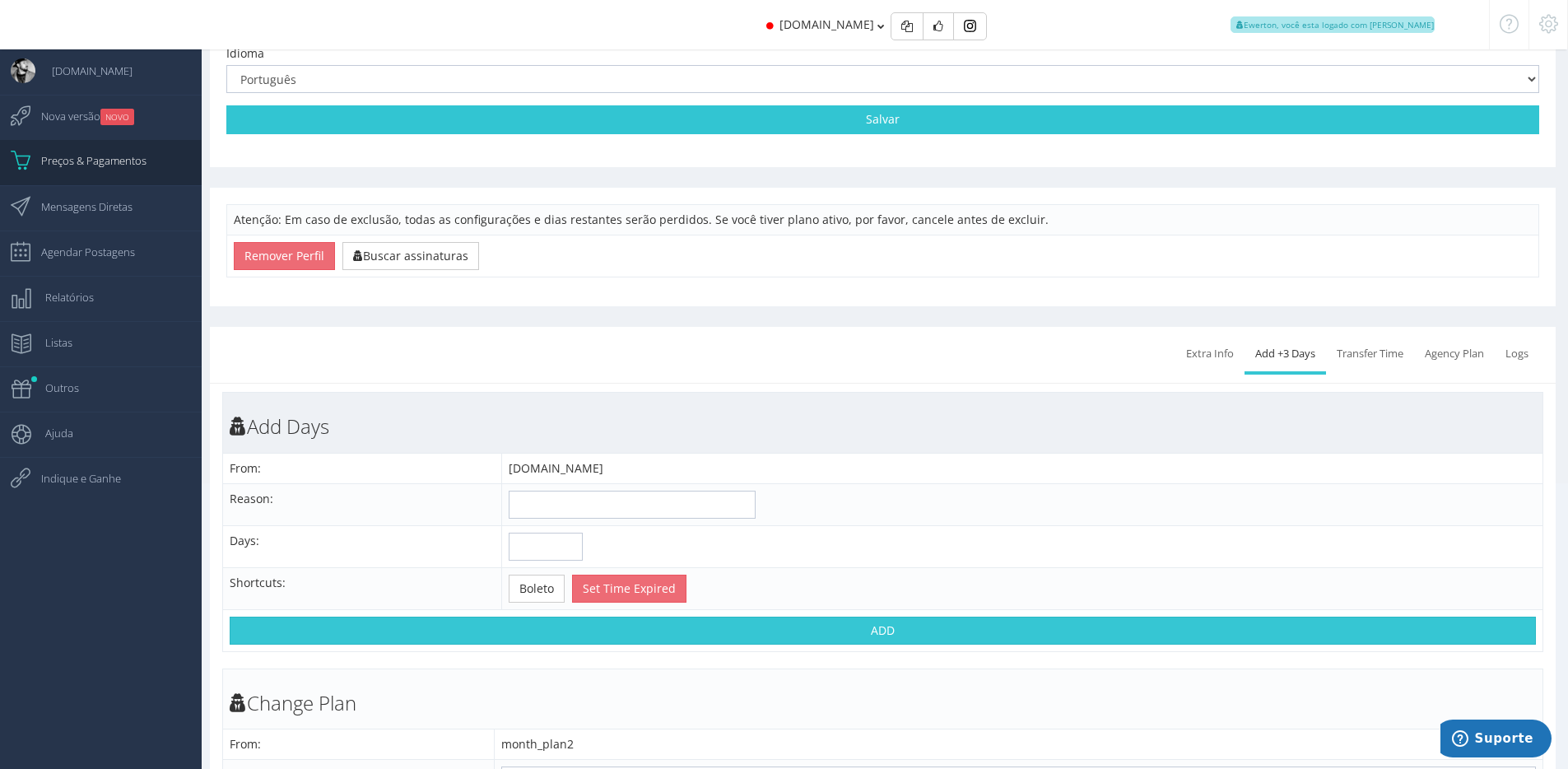
scroll to position [312, 0]
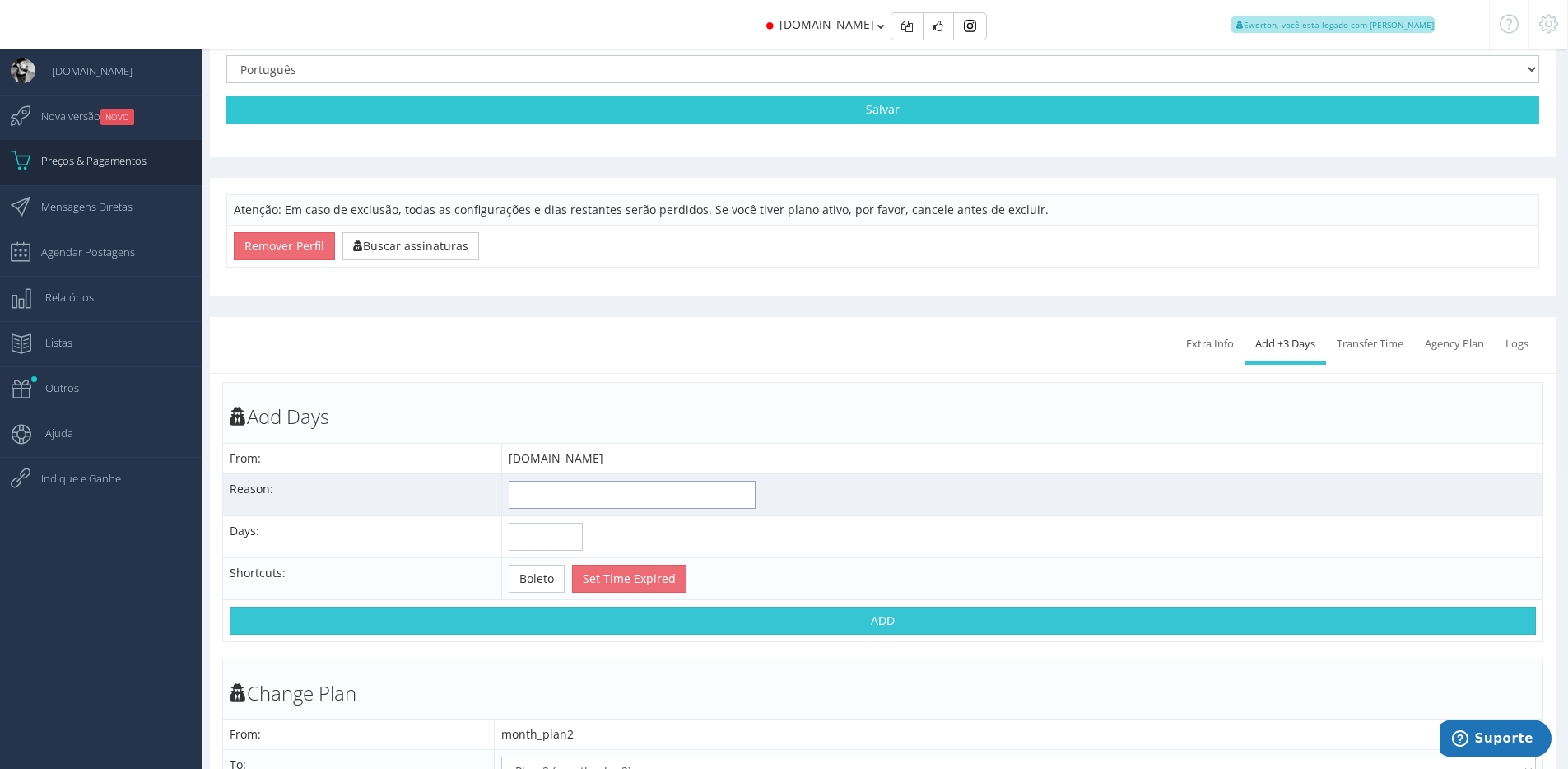
click at [625, 495] on input "text" at bounding box center [632, 494] width 247 height 28
type input "Transferência [PERSON_NAME] de outro perfil"
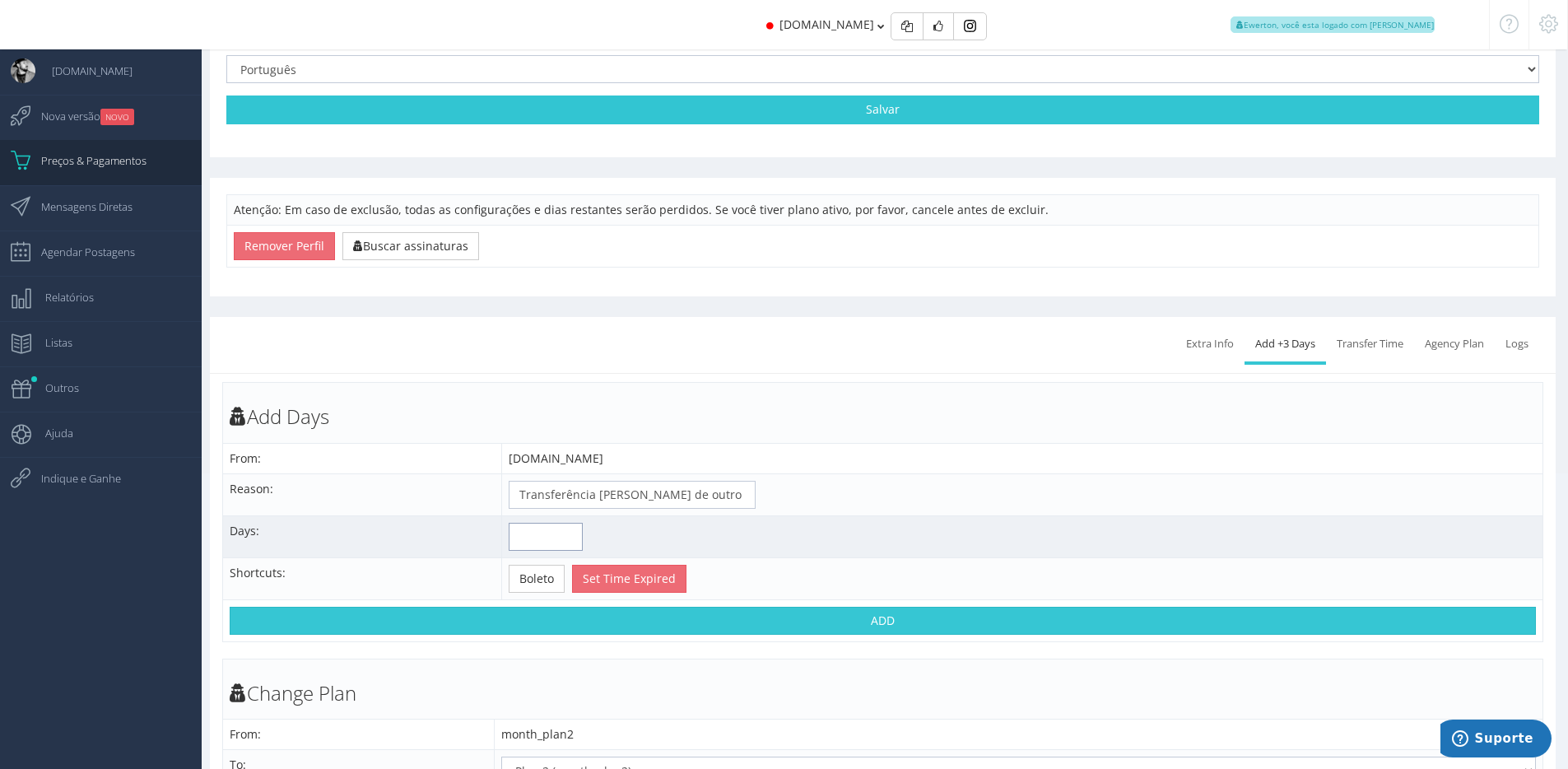
click at [533, 531] on input "number" at bounding box center [545, 536] width 74 height 28
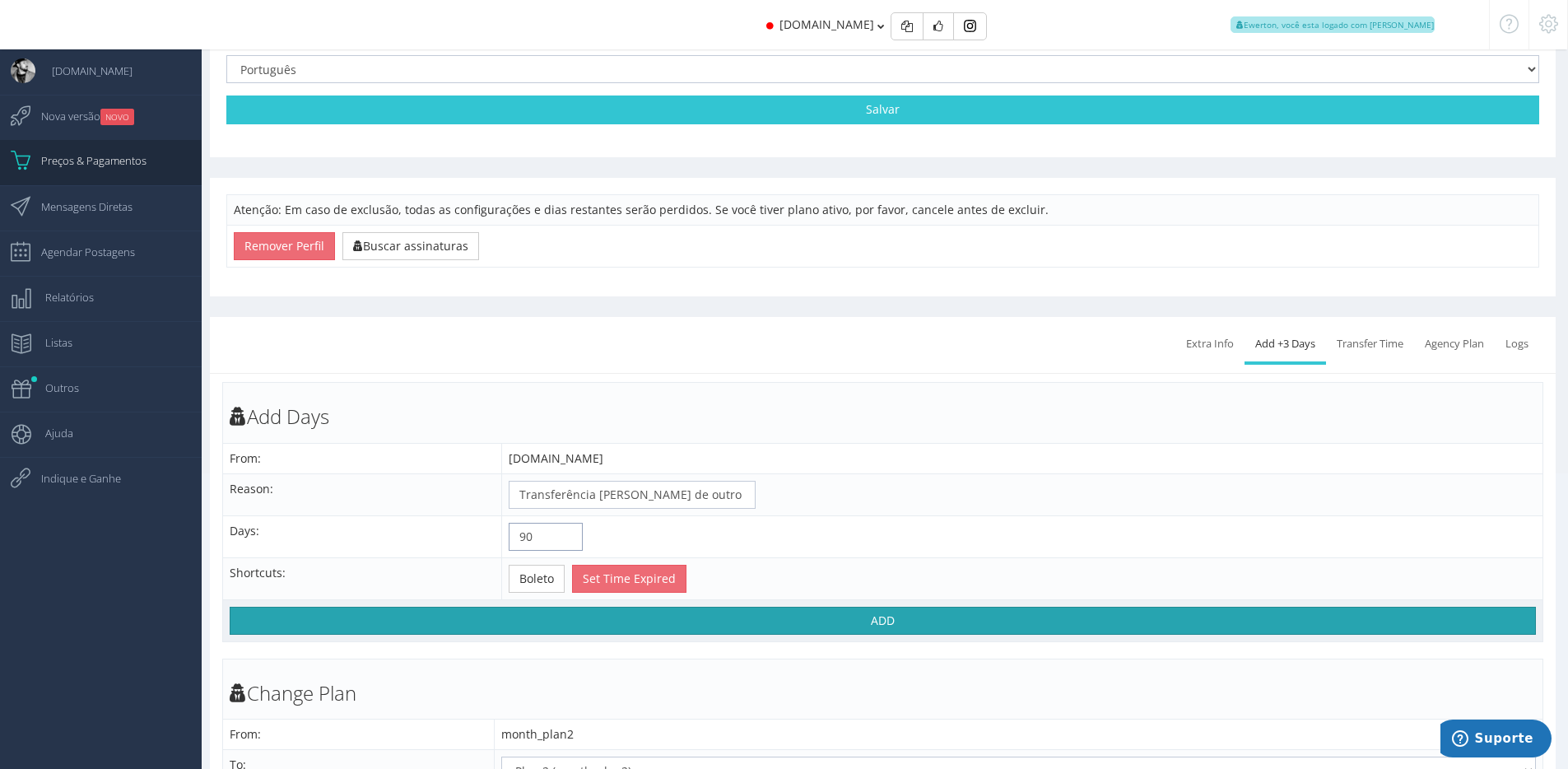
type input "90"
click at [915, 624] on button "ADD" at bounding box center [883, 620] width 1306 height 28
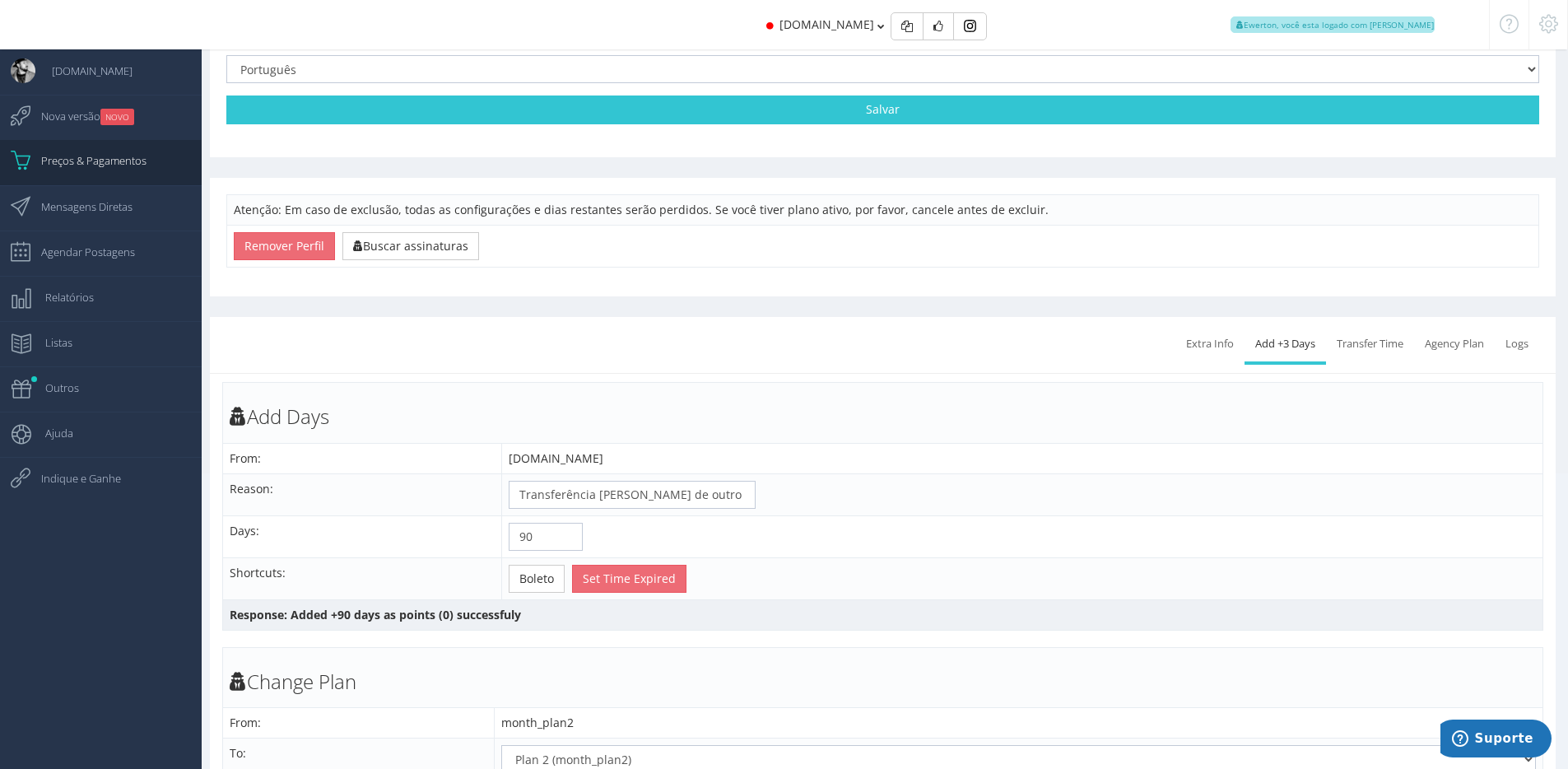
scroll to position [0, 0]
